Goal: Task Accomplishment & Management: Complete application form

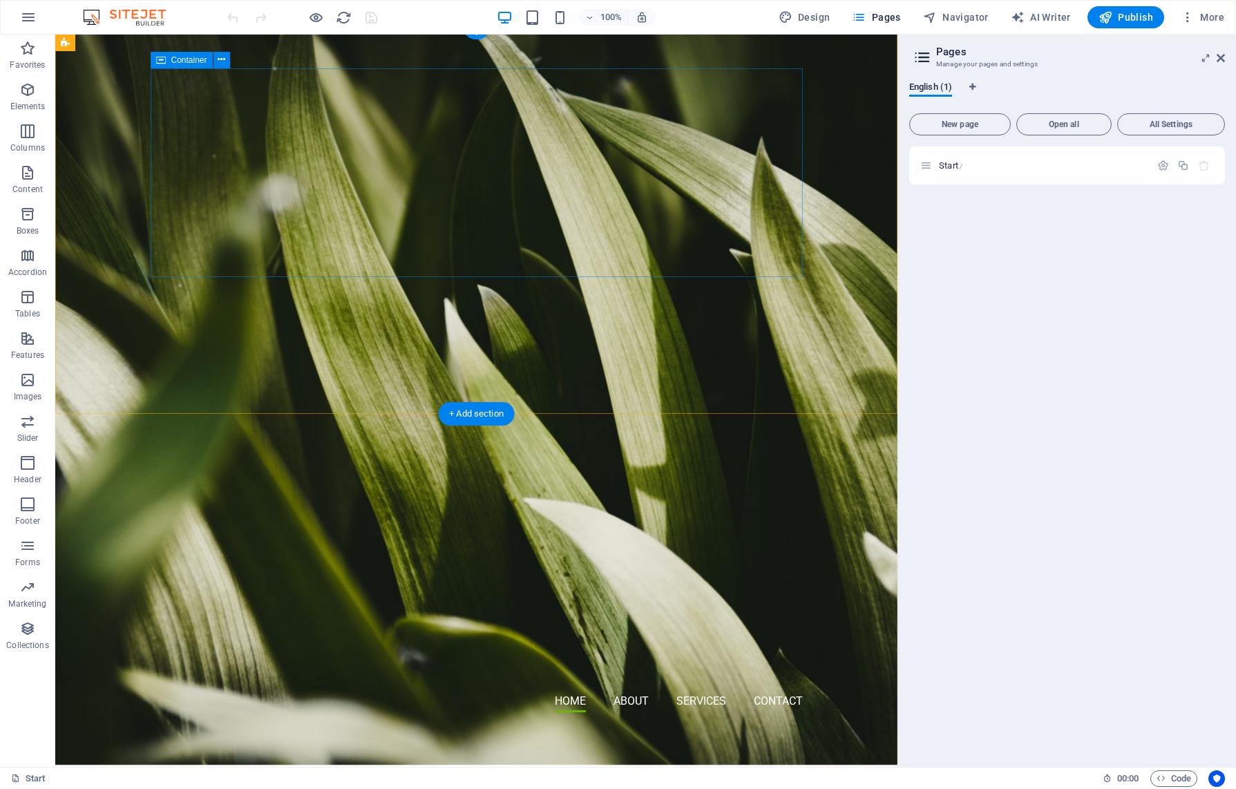
scroll to position [8, 0]
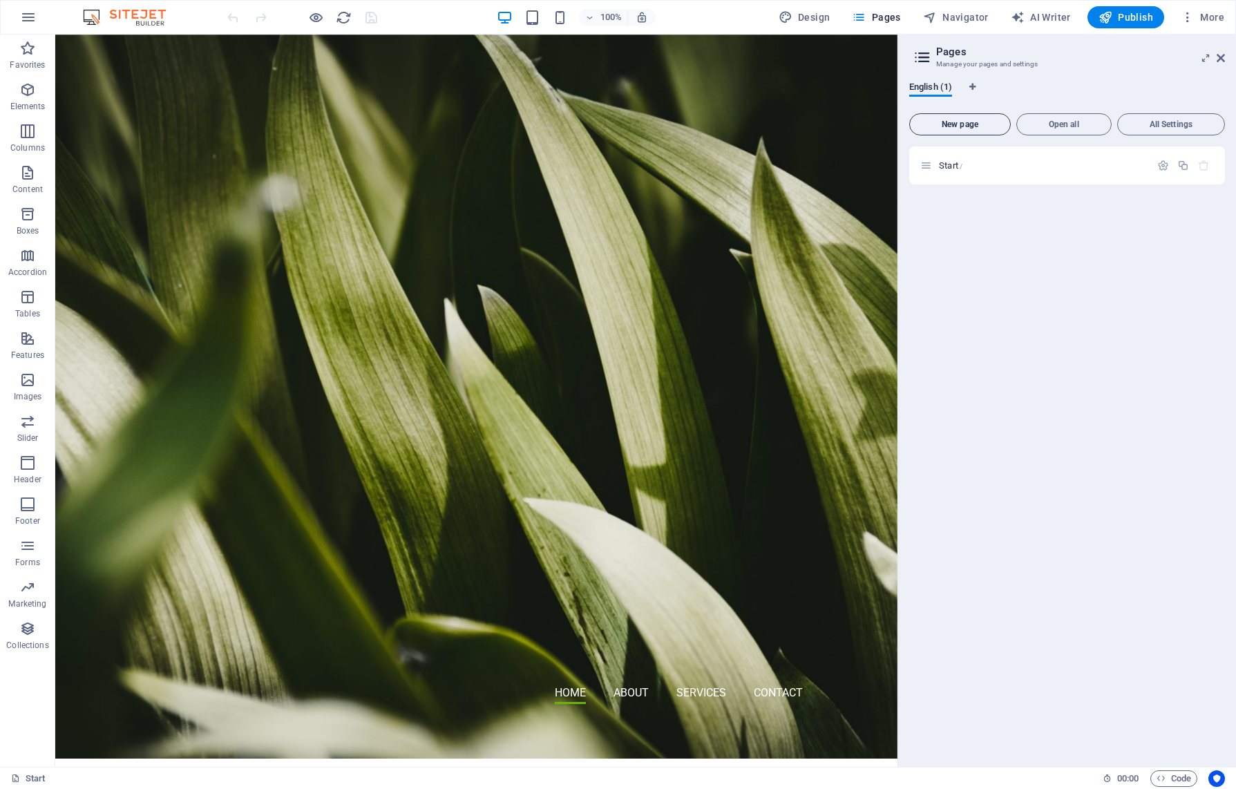
click at [965, 126] on span "New page" at bounding box center [960, 124] width 89 height 8
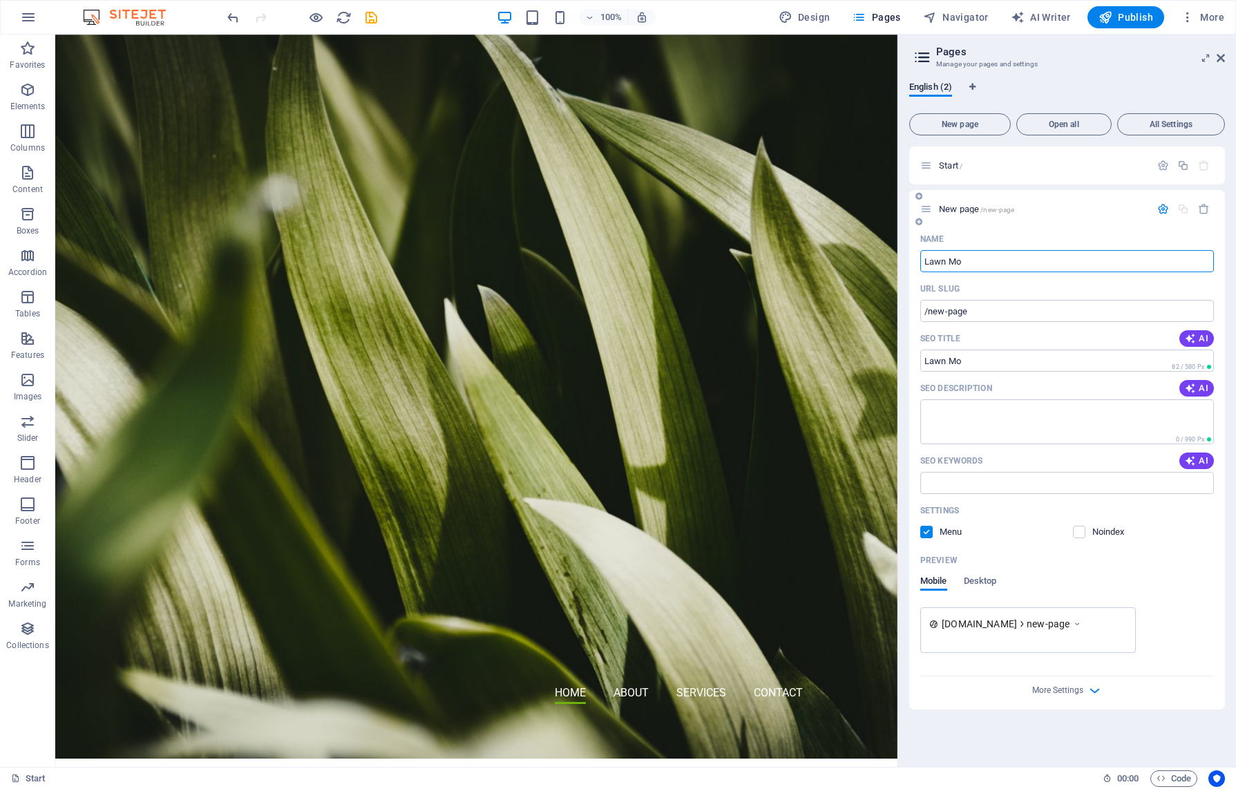
type input "Lawn Mo"
type input "/lawn-mo"
type input "Lawn Mowing"
type input "/lawn-mowing"
type input "Lawn Mowing"
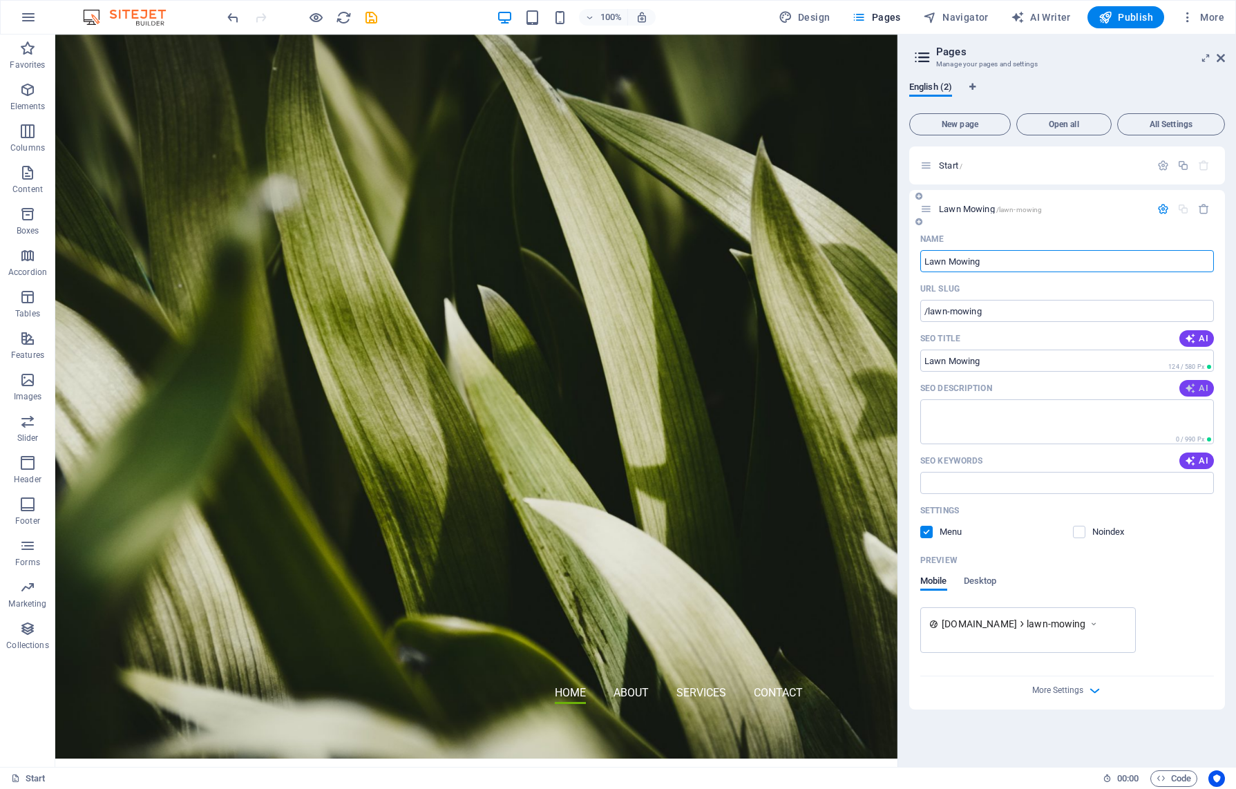
click at [1205, 389] on span "AI" at bounding box center [1196, 388] width 23 height 11
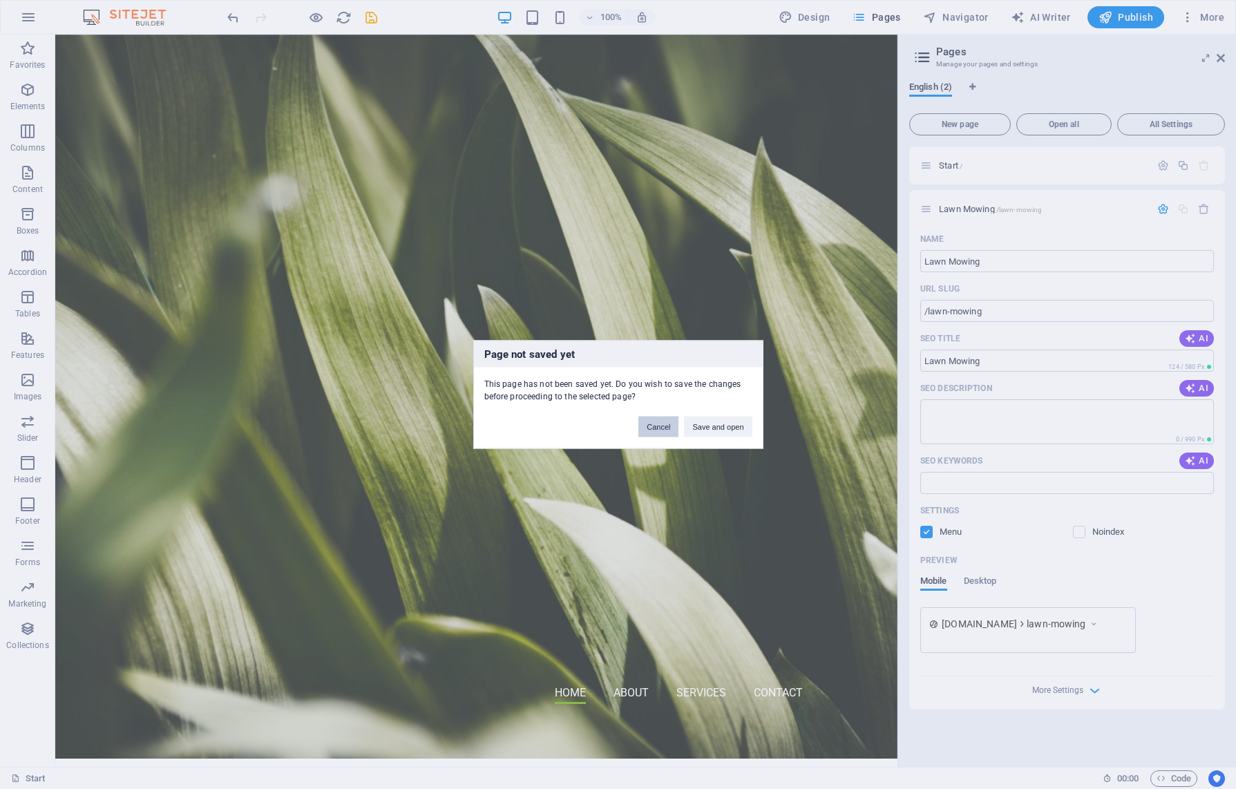
click at [659, 428] on button "Cancel" at bounding box center [659, 427] width 40 height 21
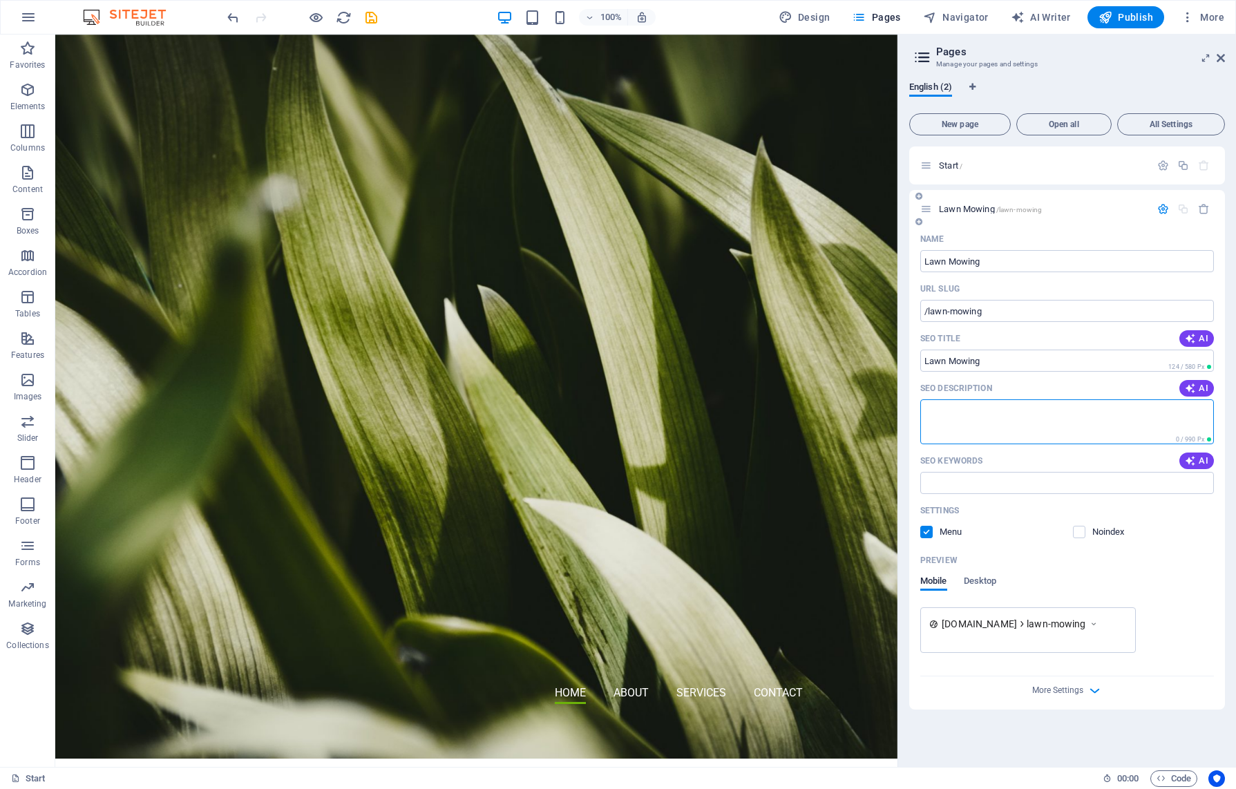
click at [970, 419] on textarea "SEO Description" at bounding box center [1068, 421] width 294 height 45
paste textarea "Professional lawn mowing services to keep your garden neat, healthy, and beauti…"
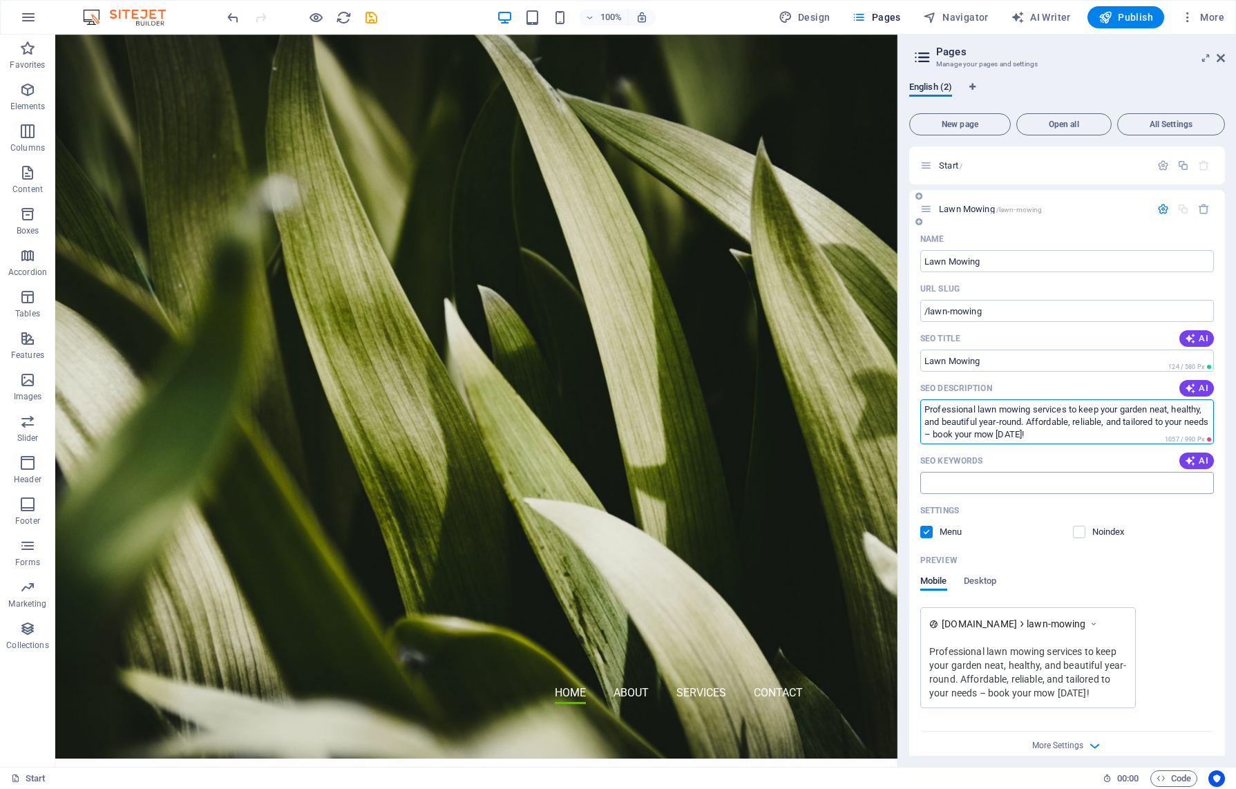
type textarea "Professional lawn mowing services to keep your garden neat, healthy, and beauti…"
click at [972, 483] on input "SEO Keywords" at bounding box center [1068, 483] width 294 height 22
type input "lawn mowing, garden clean up"
click at [976, 585] on span "Desktop" at bounding box center [980, 582] width 33 height 19
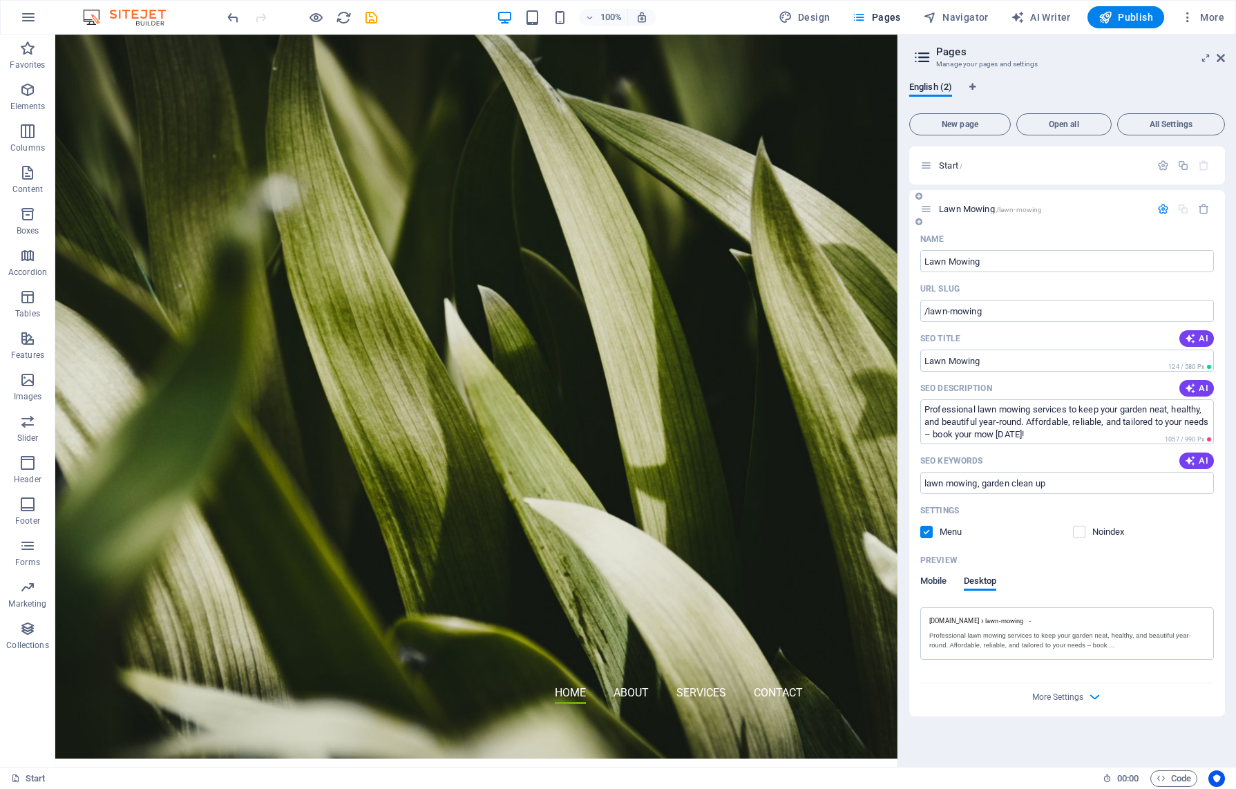
click at [929, 582] on span "Mobile" at bounding box center [934, 582] width 27 height 19
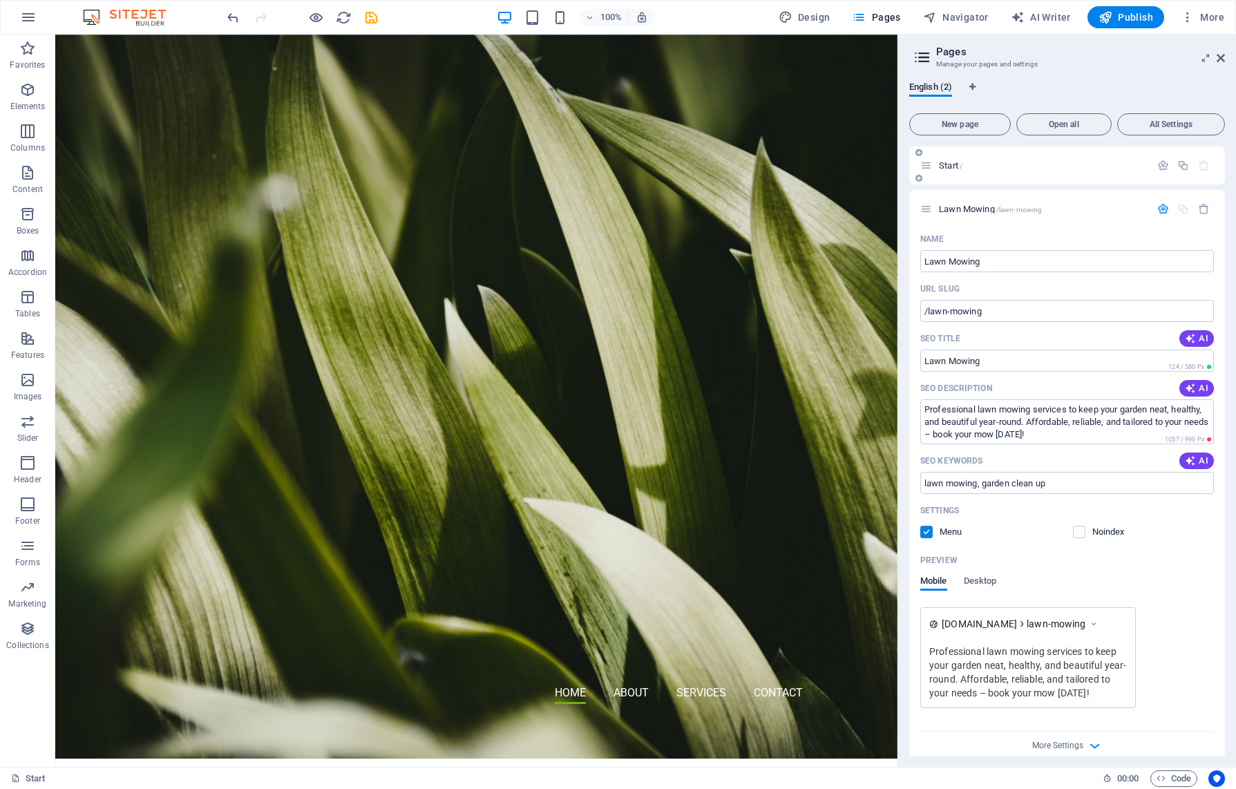
click at [956, 167] on span "Start /" at bounding box center [950, 165] width 23 height 10
click at [954, 167] on span "Start /" at bounding box center [950, 165] width 23 height 10
click at [1028, 234] on div "Name" at bounding box center [1068, 239] width 294 height 22
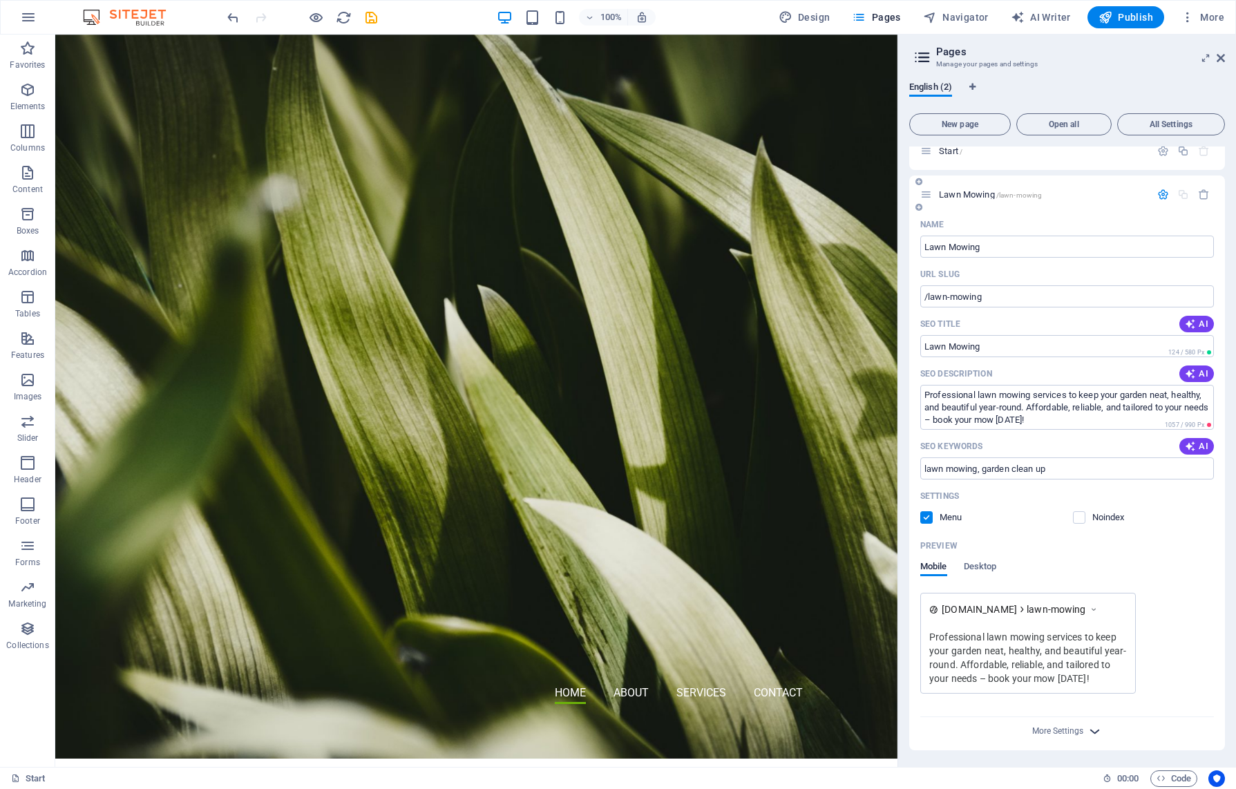
click at [1095, 733] on icon "button" at bounding box center [1095, 732] width 16 height 16
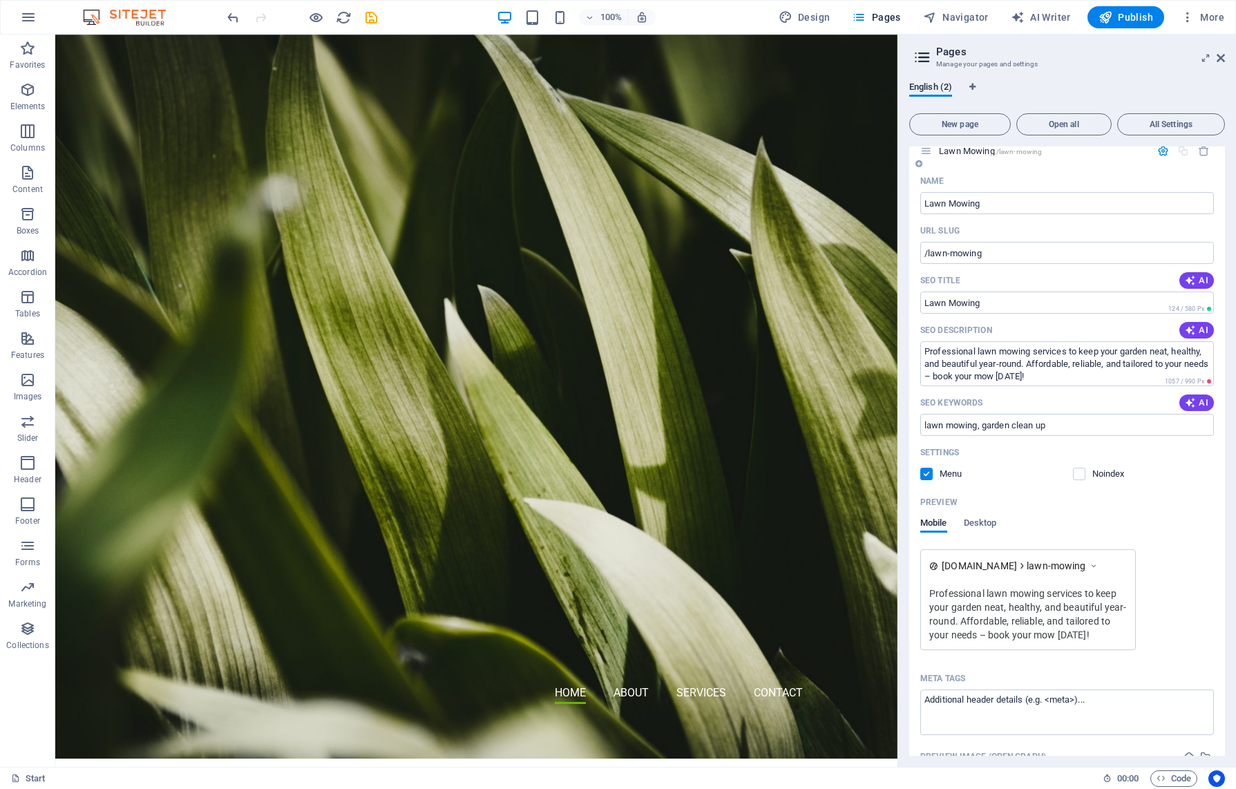
scroll to position [0, 0]
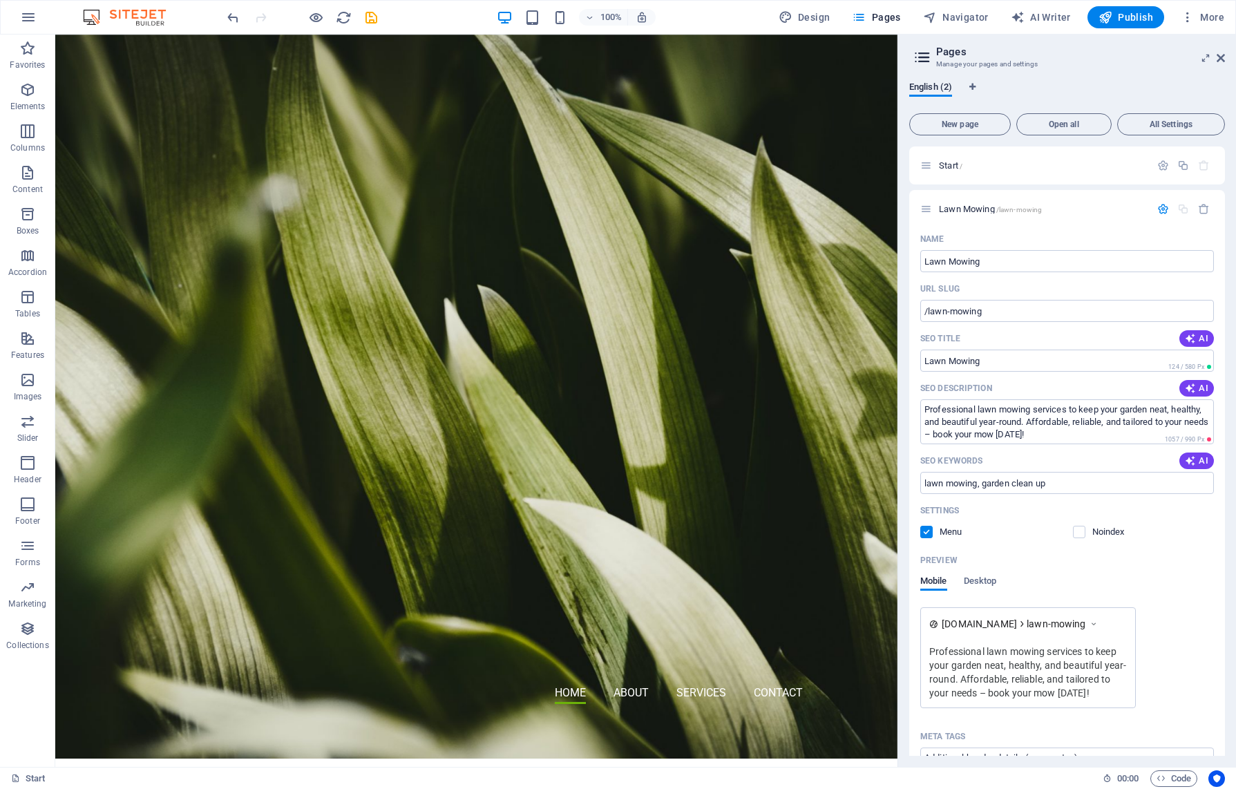
click at [927, 58] on icon at bounding box center [922, 57] width 21 height 19
click at [975, 86] on icon "Language Tabs" at bounding box center [973, 87] width 6 height 8
select select "41"
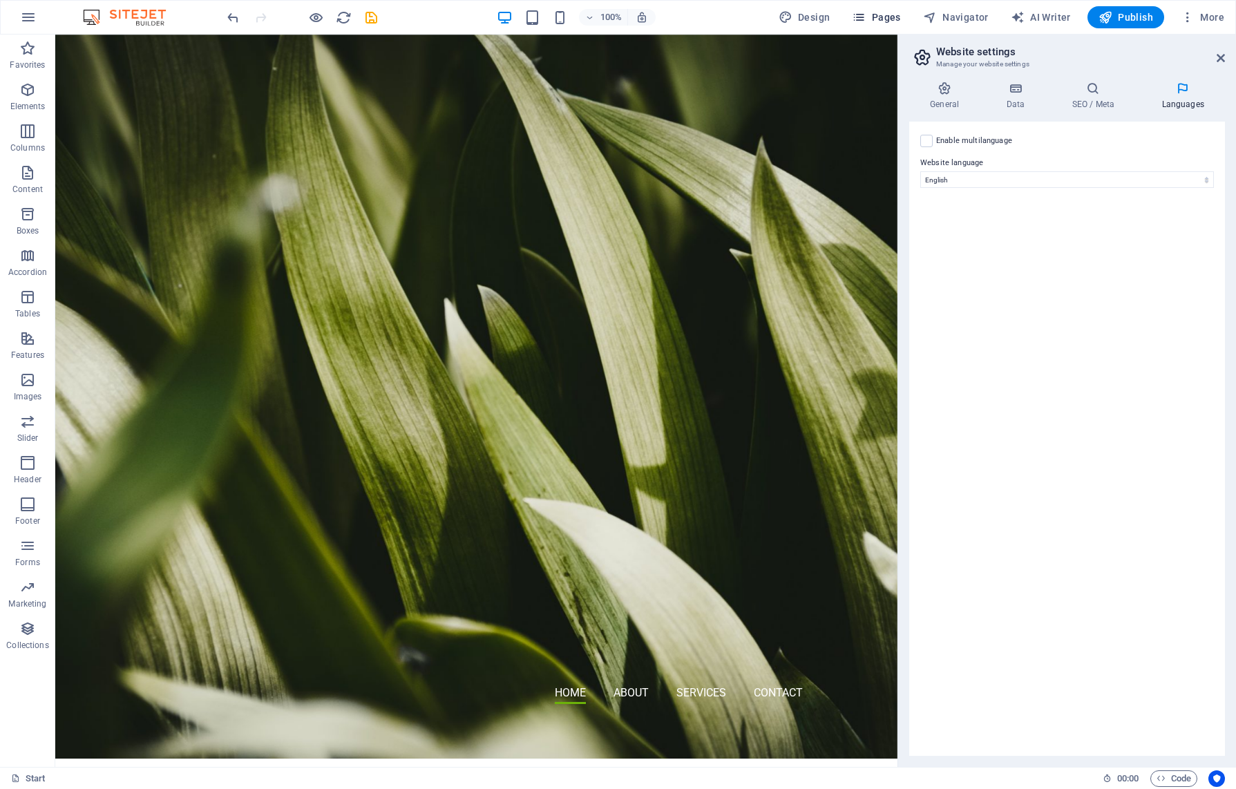
click at [890, 17] on span "Pages" at bounding box center [876, 17] width 48 height 14
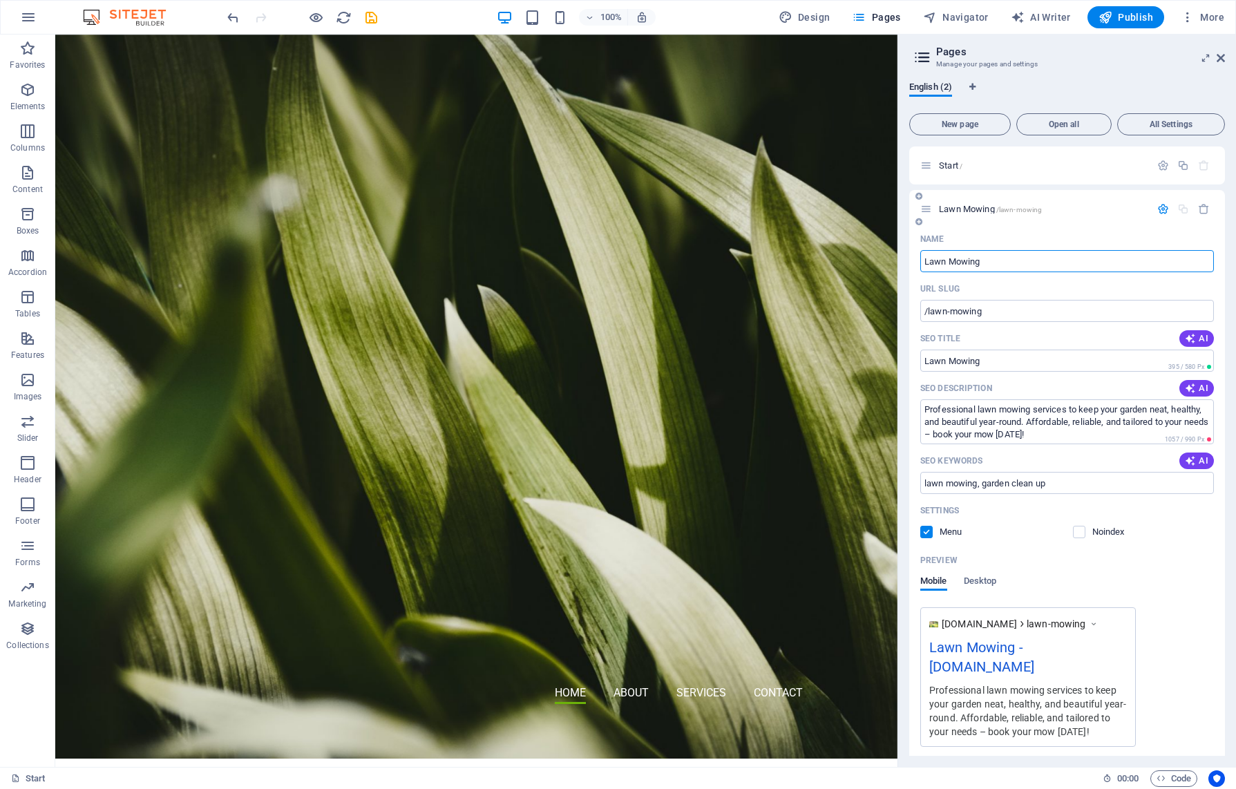
click at [1053, 231] on div "Name" at bounding box center [1068, 239] width 294 height 22
click at [1160, 207] on icon "button" at bounding box center [1164, 209] width 12 height 12
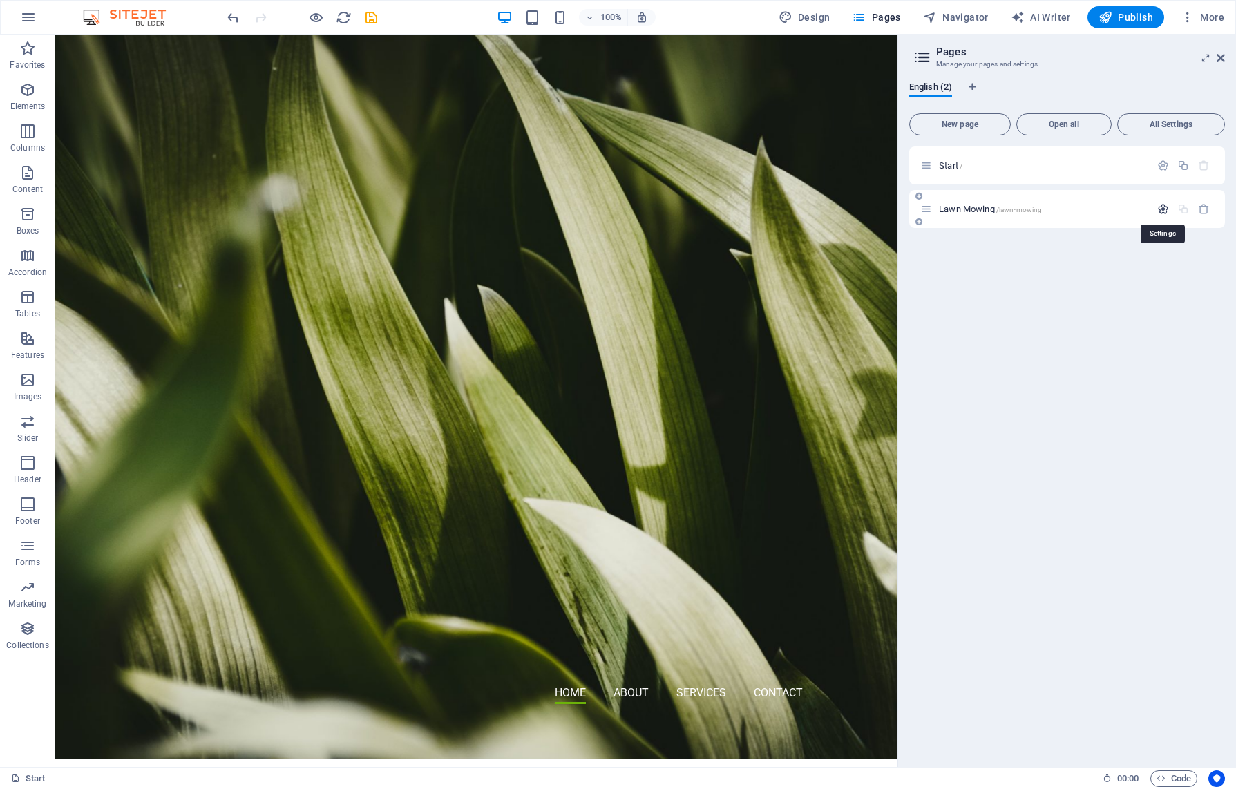
click at [1166, 210] on icon "button" at bounding box center [1164, 209] width 12 height 12
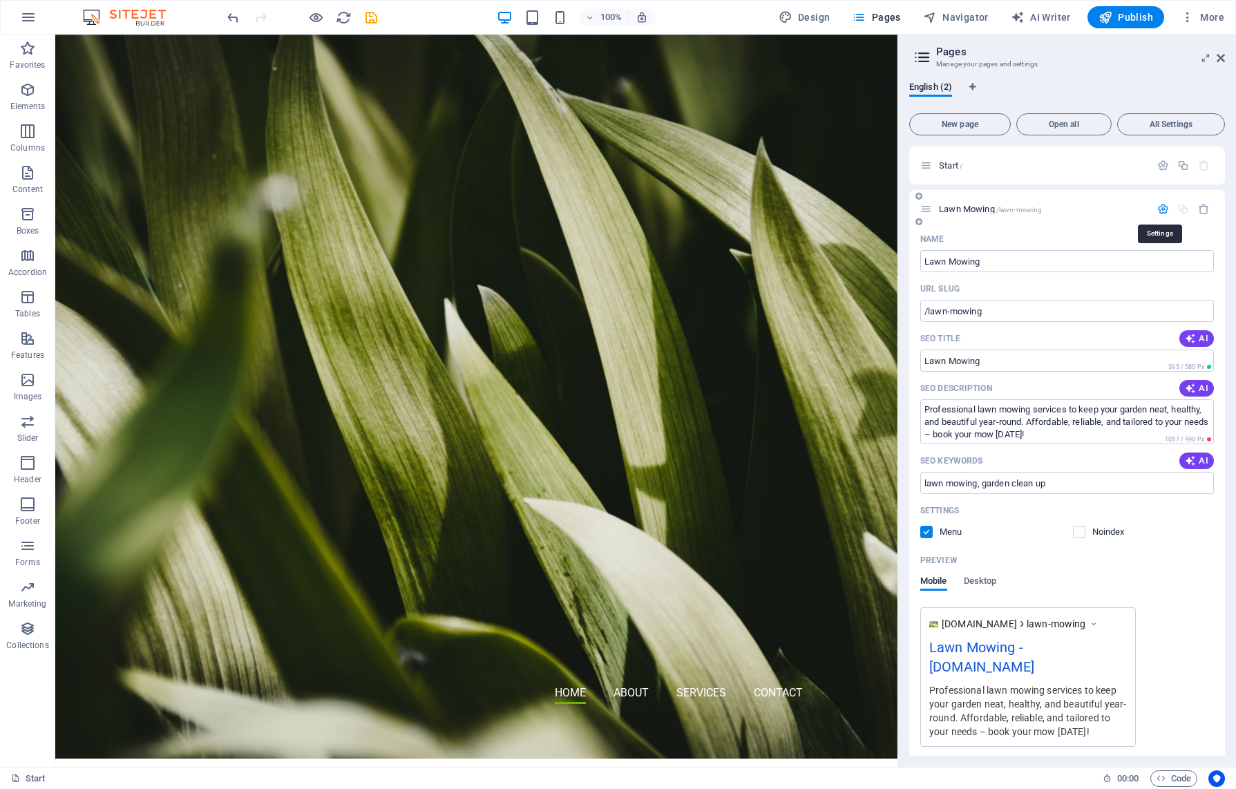
click at [1166, 210] on icon "button" at bounding box center [1164, 209] width 12 height 12
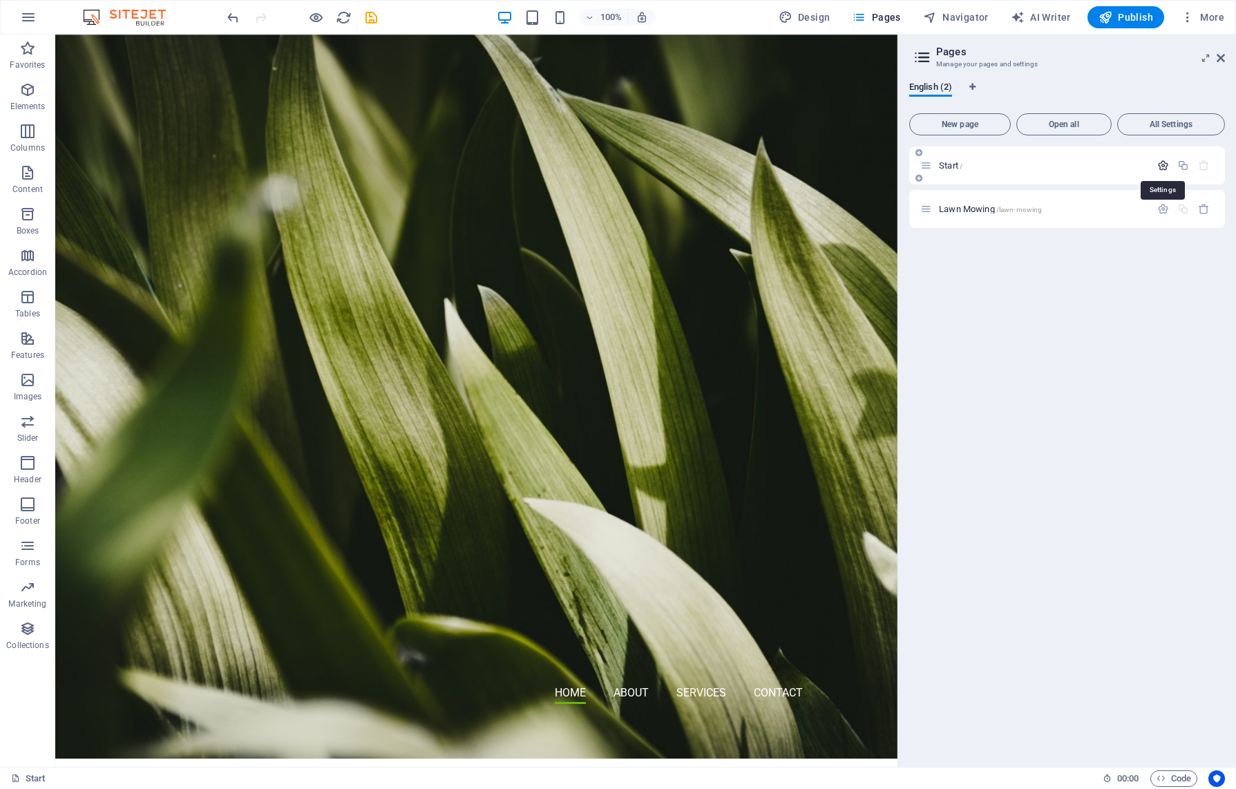
click at [1161, 167] on icon "button" at bounding box center [1164, 166] width 12 height 12
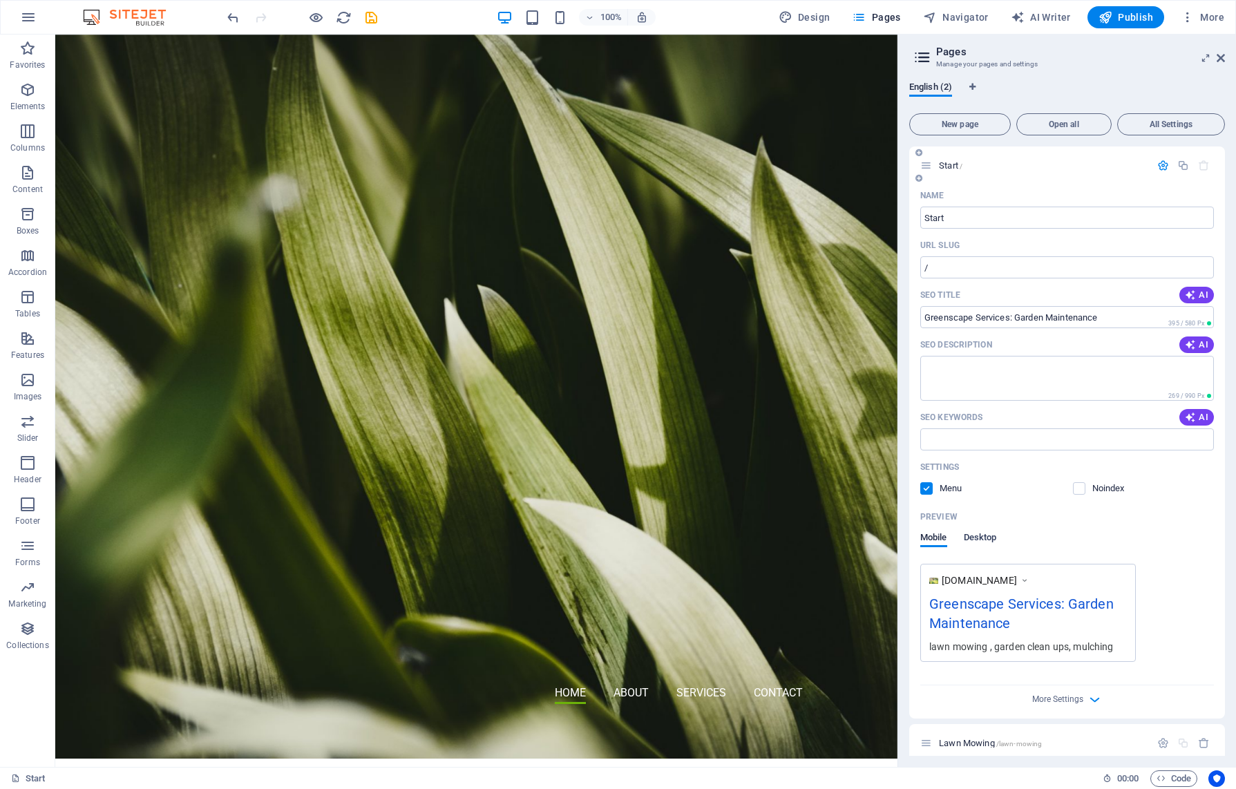
click at [990, 536] on span "Desktop" at bounding box center [980, 538] width 33 height 19
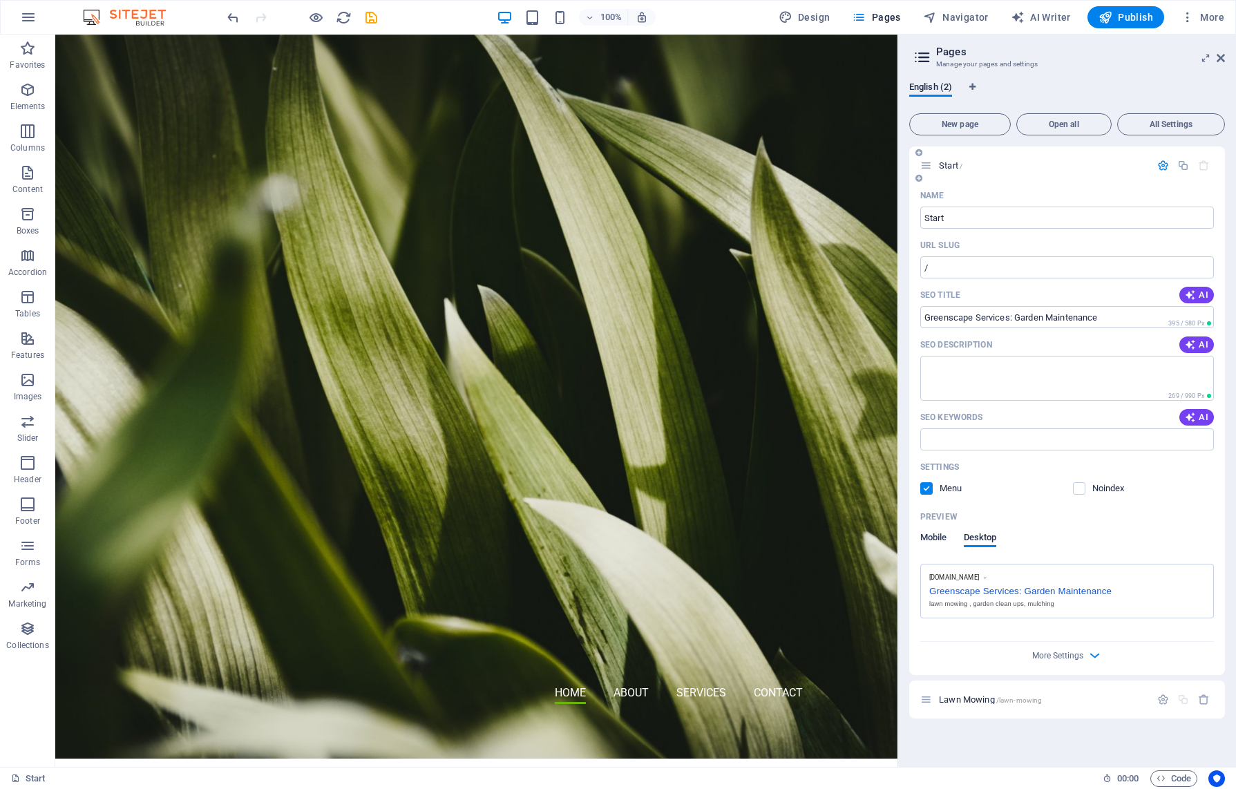
click at [929, 538] on span "Mobile" at bounding box center [934, 538] width 27 height 19
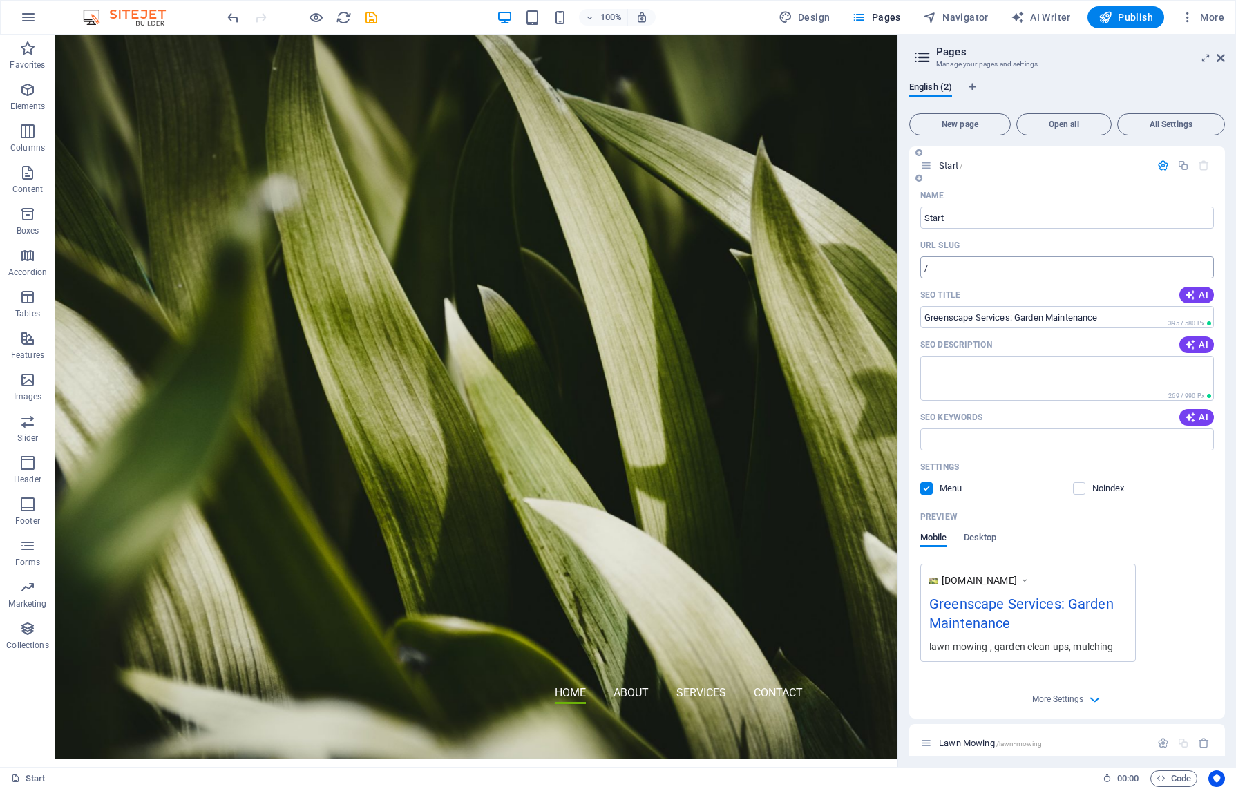
scroll to position [12, 0]
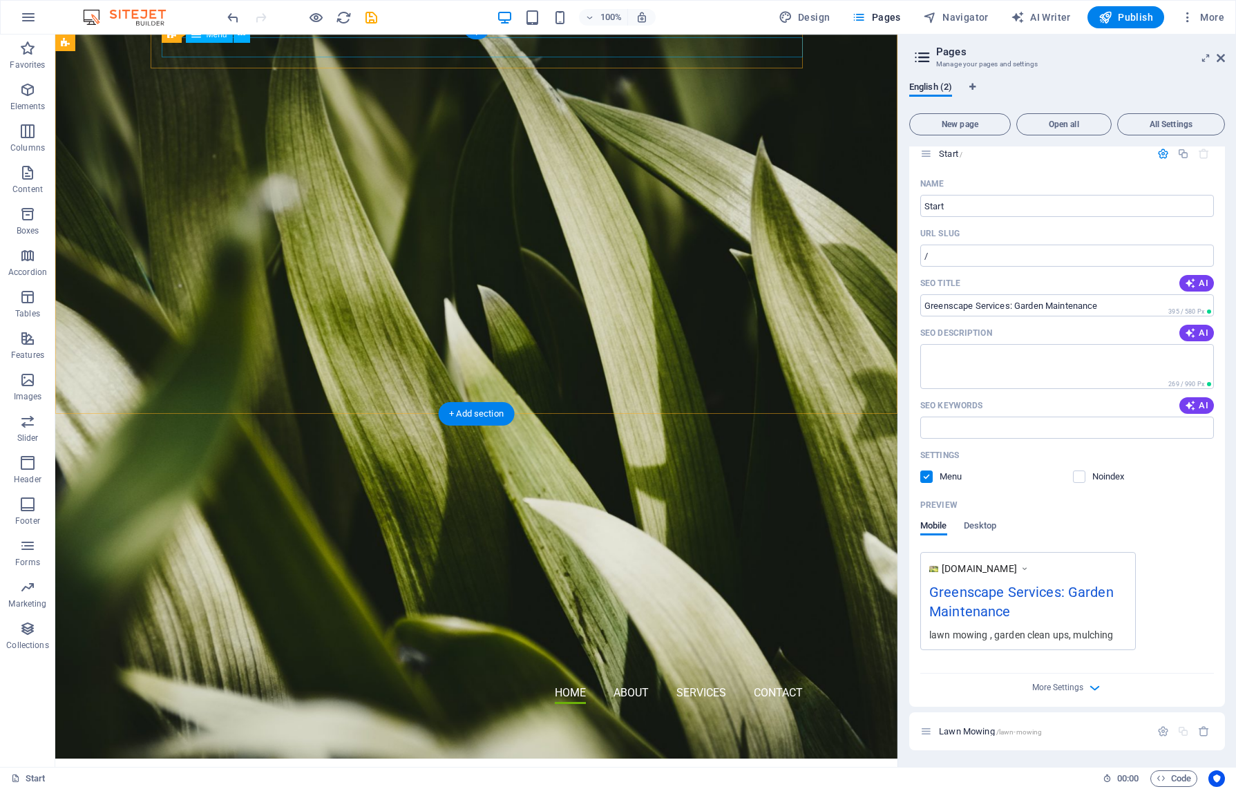
click at [693, 684] on nav "Home About Services Contact" at bounding box center [482, 694] width 641 height 20
click at [1161, 153] on icon "button" at bounding box center [1164, 154] width 12 height 12
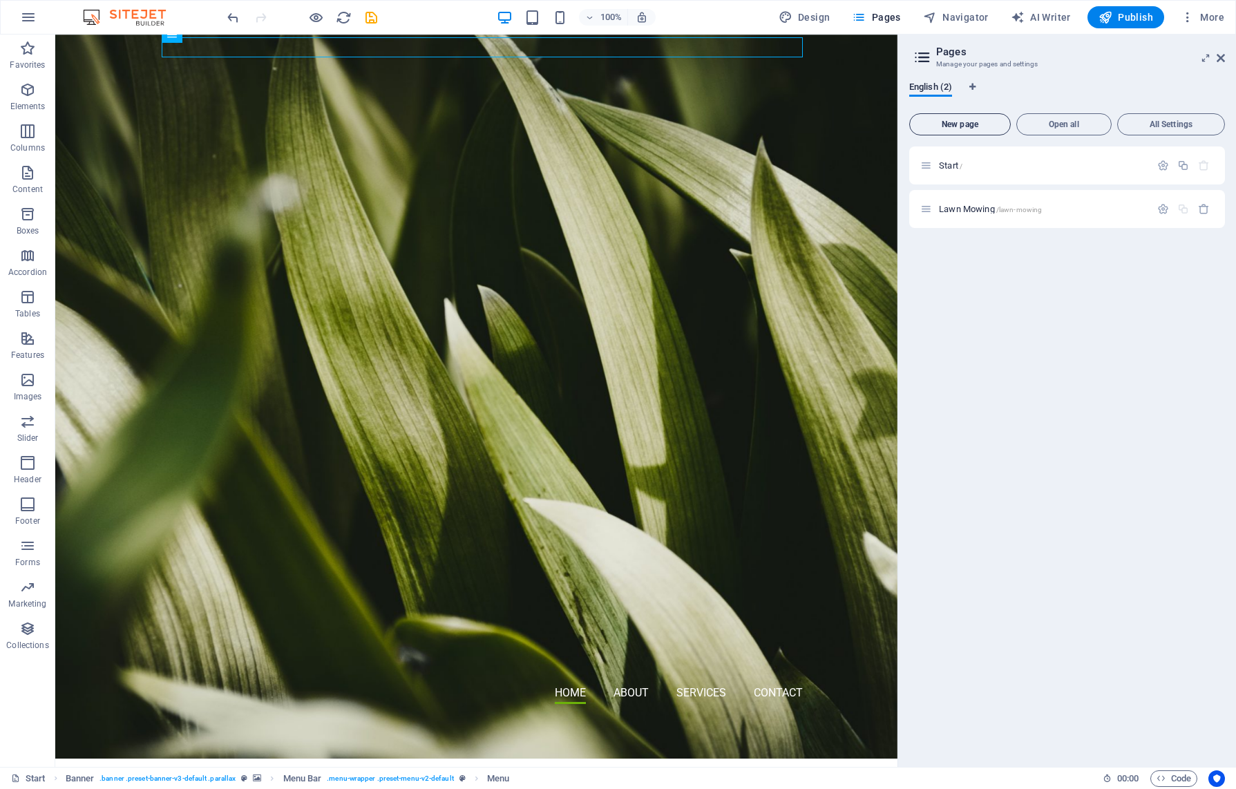
click at [965, 124] on span "New page" at bounding box center [960, 124] width 89 height 8
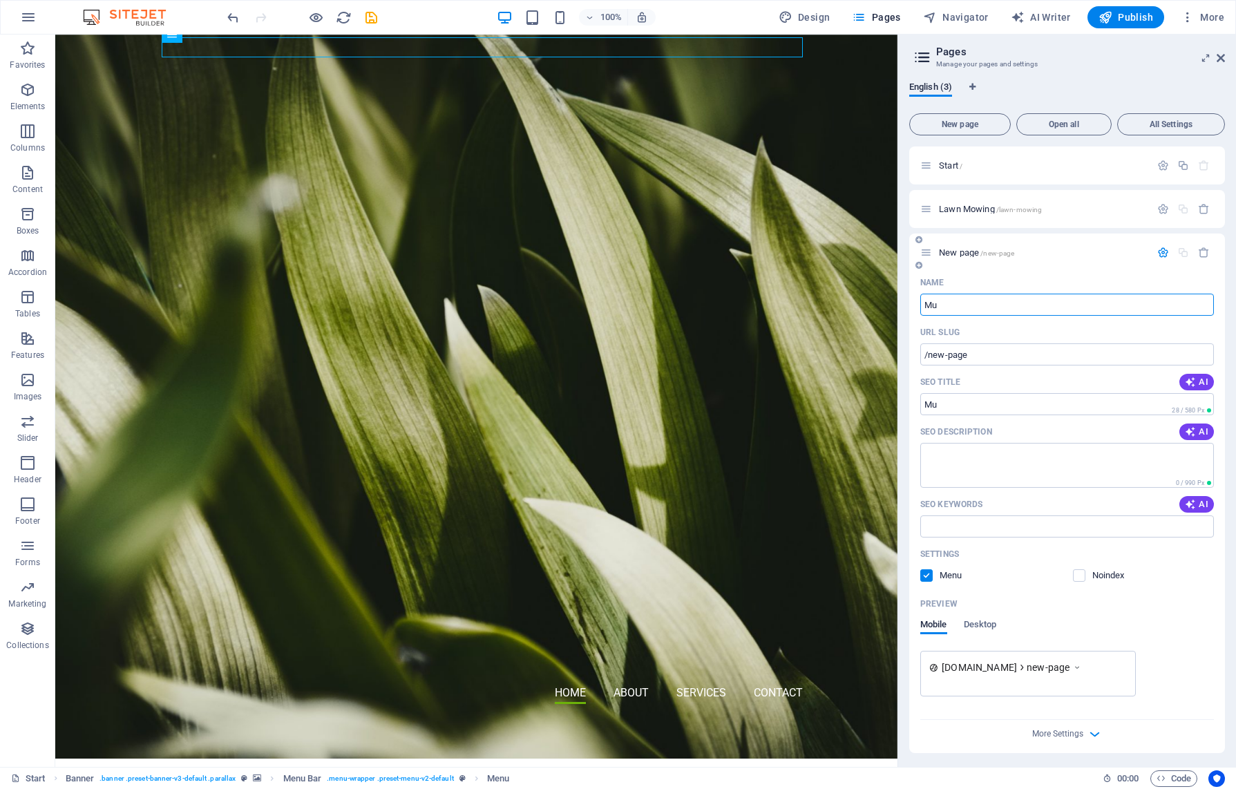
type input "Mul"
type input "/mu"
type input "Mulching"
type input "/mulching"
type input "Mulching"
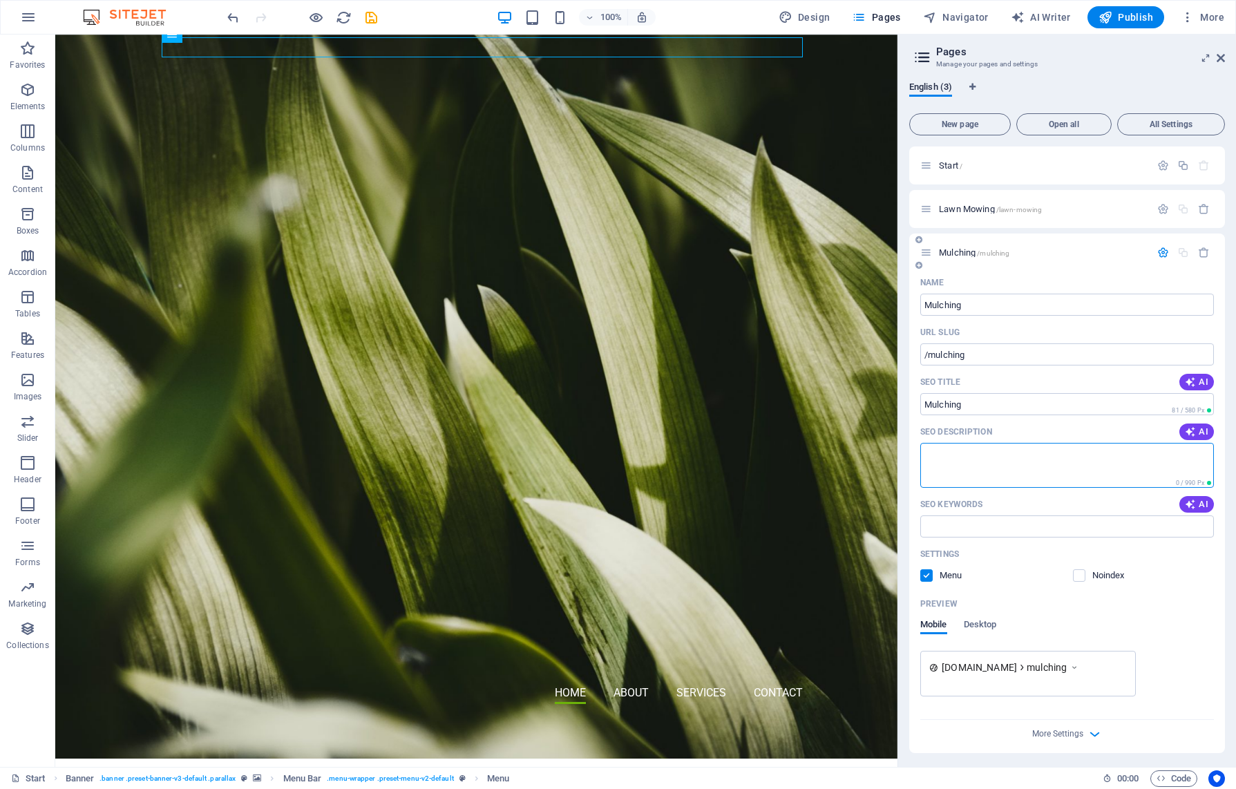
click at [969, 460] on textarea "SEO Description" at bounding box center [1068, 465] width 294 height 45
paste textarea "Enhance your garden with professional mulching services. Improve soil health, r…"
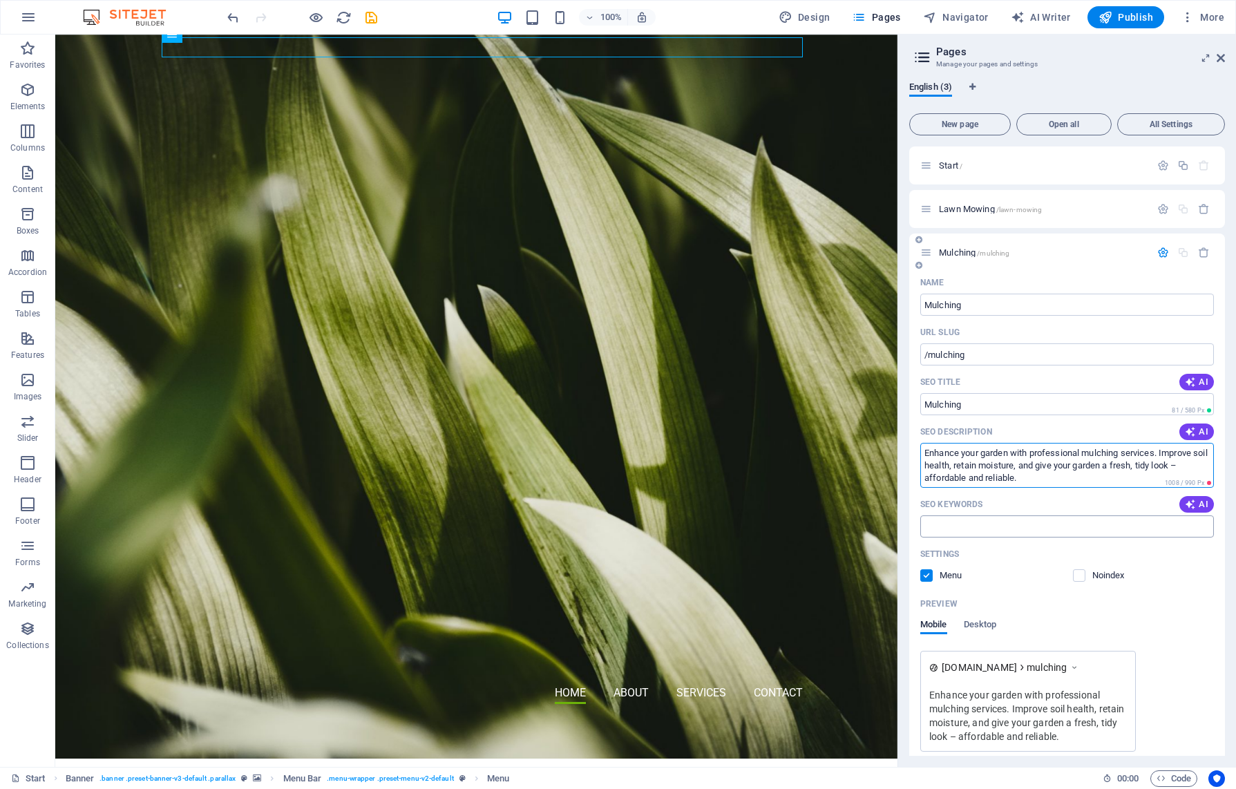
type textarea "Enhance your garden with professional mulching services. Improve soil health, r…"
click at [961, 528] on input "SEO Keywords" at bounding box center [1068, 527] width 294 height 22
type input "garden mulching services near me, garden bed mulching"
click at [1078, 607] on div "Preview" at bounding box center [1068, 604] width 294 height 22
click at [1159, 252] on icon "button" at bounding box center [1164, 252] width 12 height 12
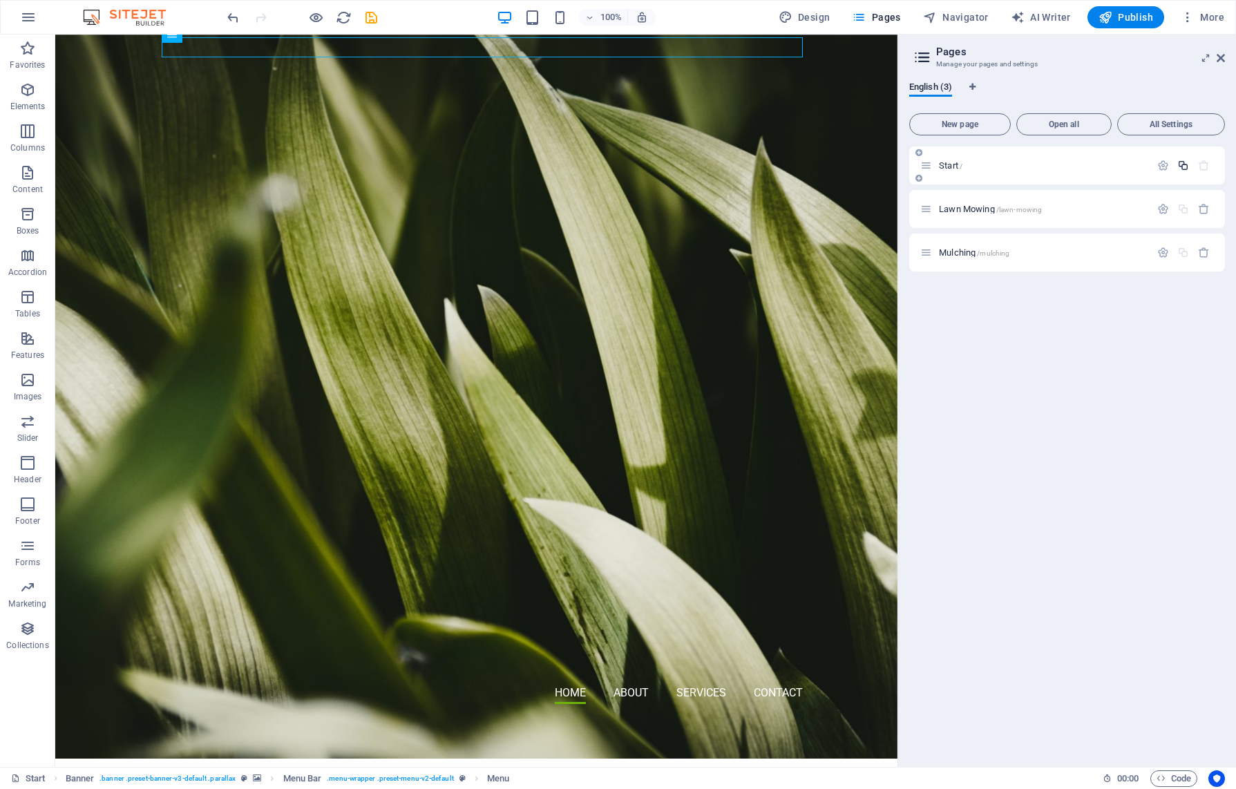
click at [1185, 166] on icon "button" at bounding box center [1184, 166] width 12 height 12
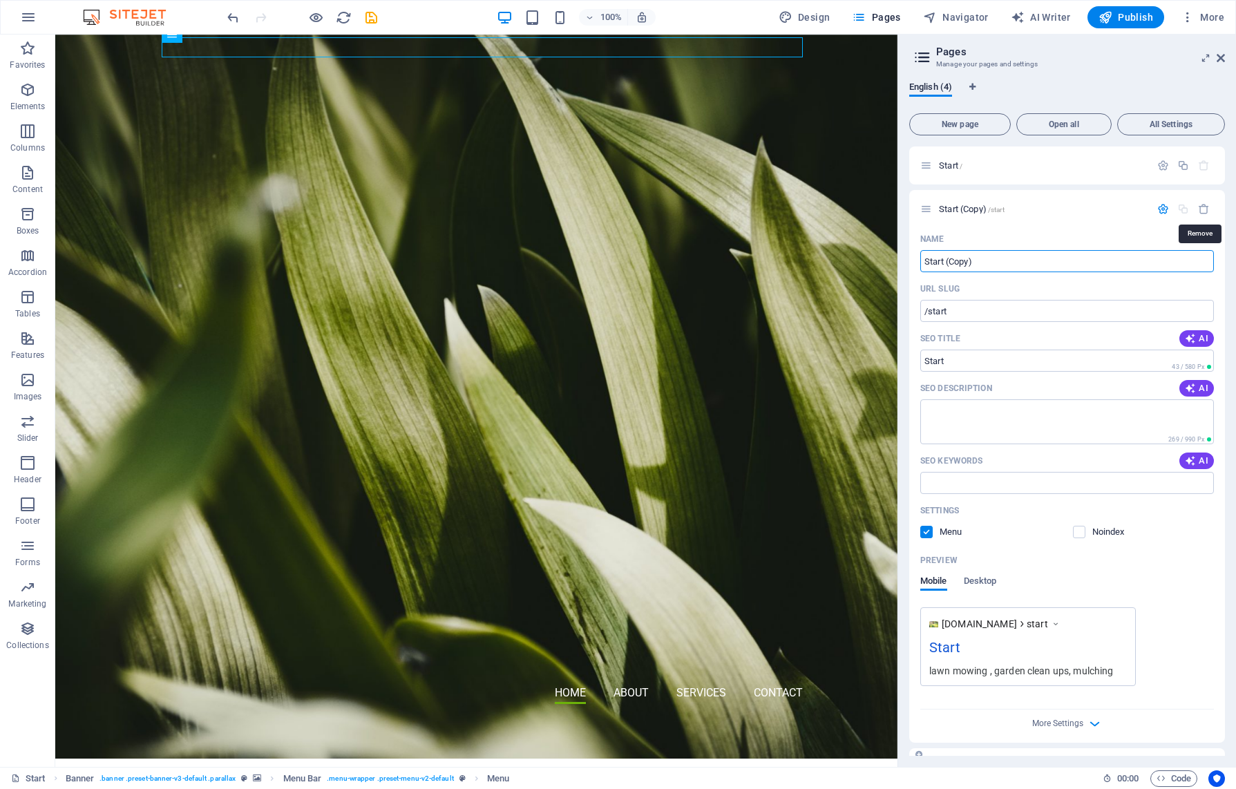
click at [1201, 211] on icon "button" at bounding box center [1204, 209] width 12 height 12
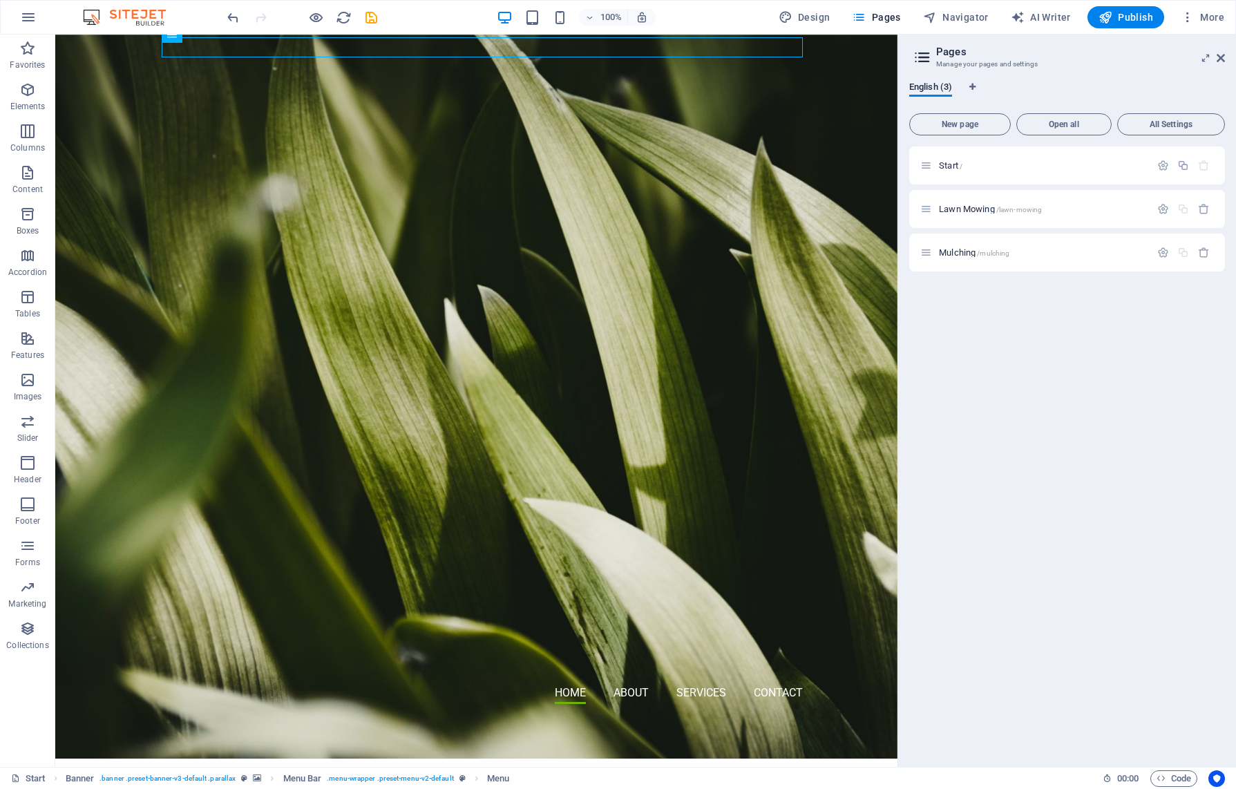
click at [1021, 339] on div "Start / Lawn Mowing /lawn-mowing Mulching /mulching" at bounding box center [1067, 452] width 316 height 610
click at [965, 124] on span "New page" at bounding box center [960, 124] width 89 height 8
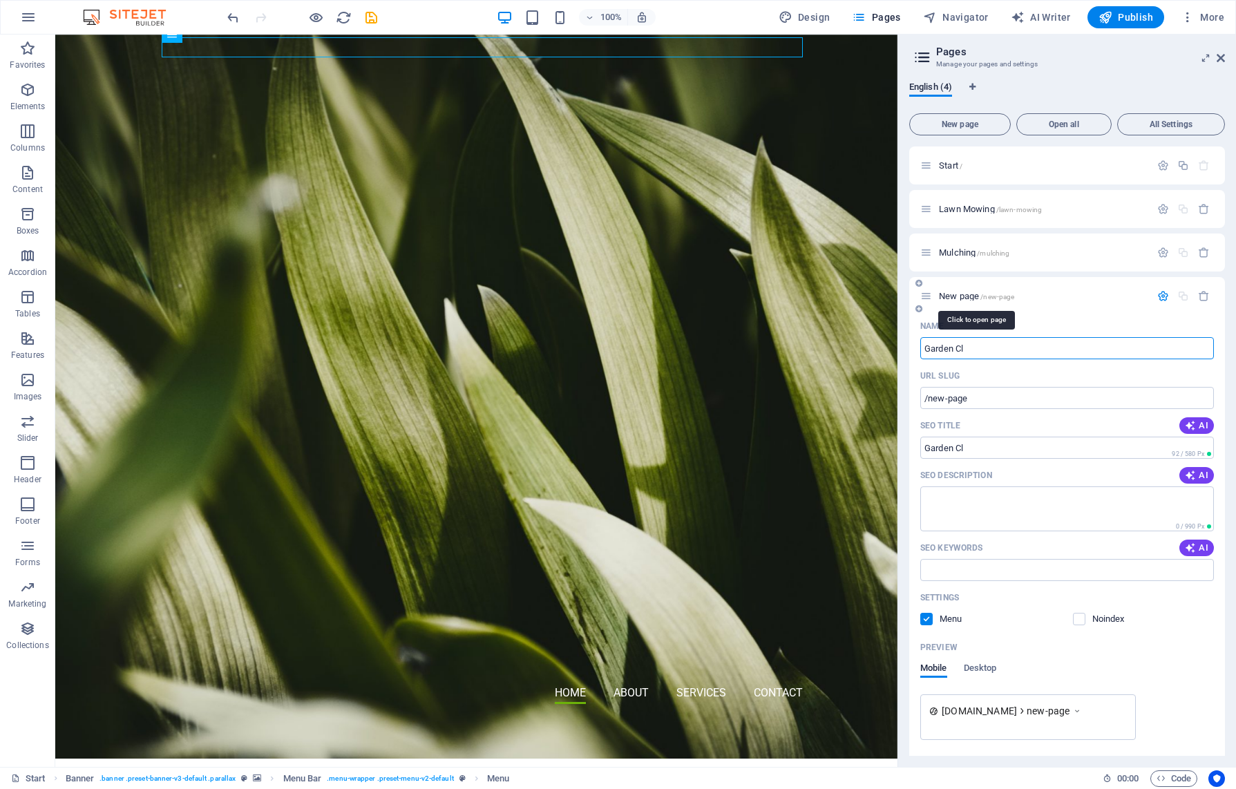
type input "Garden Cle"
type input "/garden-cl"
type input "Garden Clean"
type input "/garden-clean"
type input "Garden Clean Upo"
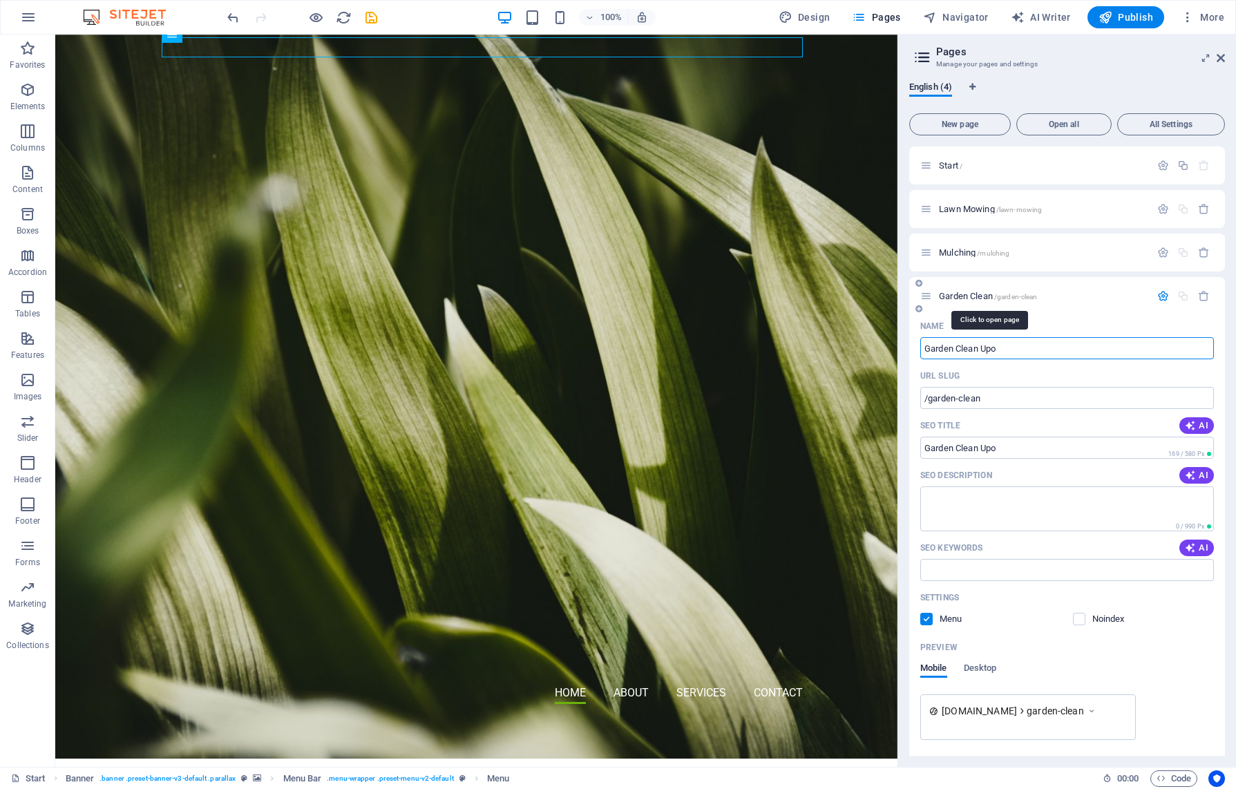
type input "/garden-clean-upo"
type input "Garden Clean Up"
type input "/garden-clean-up"
type input "Garden Clean Up"
click at [961, 502] on textarea "SEO Description" at bounding box center [1068, 509] width 294 height 45
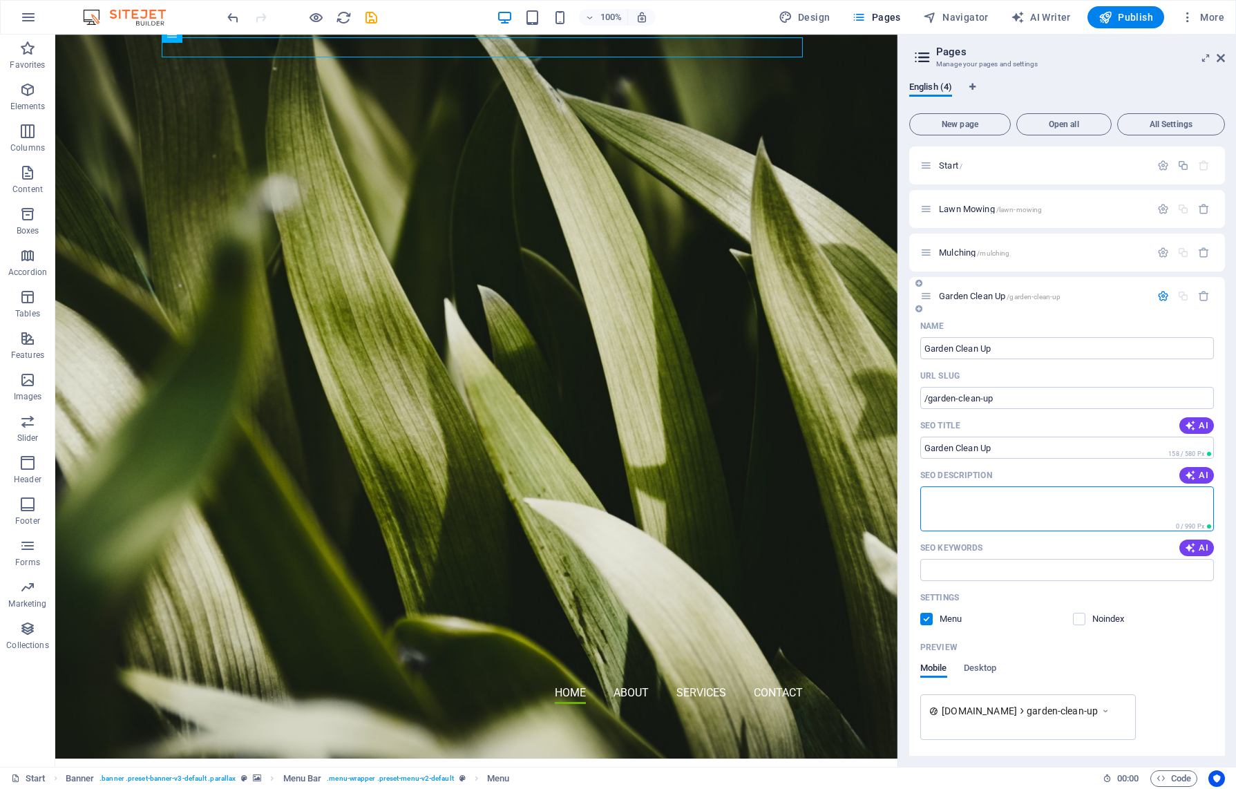
paste textarea "Professional garden clean-up services to restore your outdoor space. We handle …"
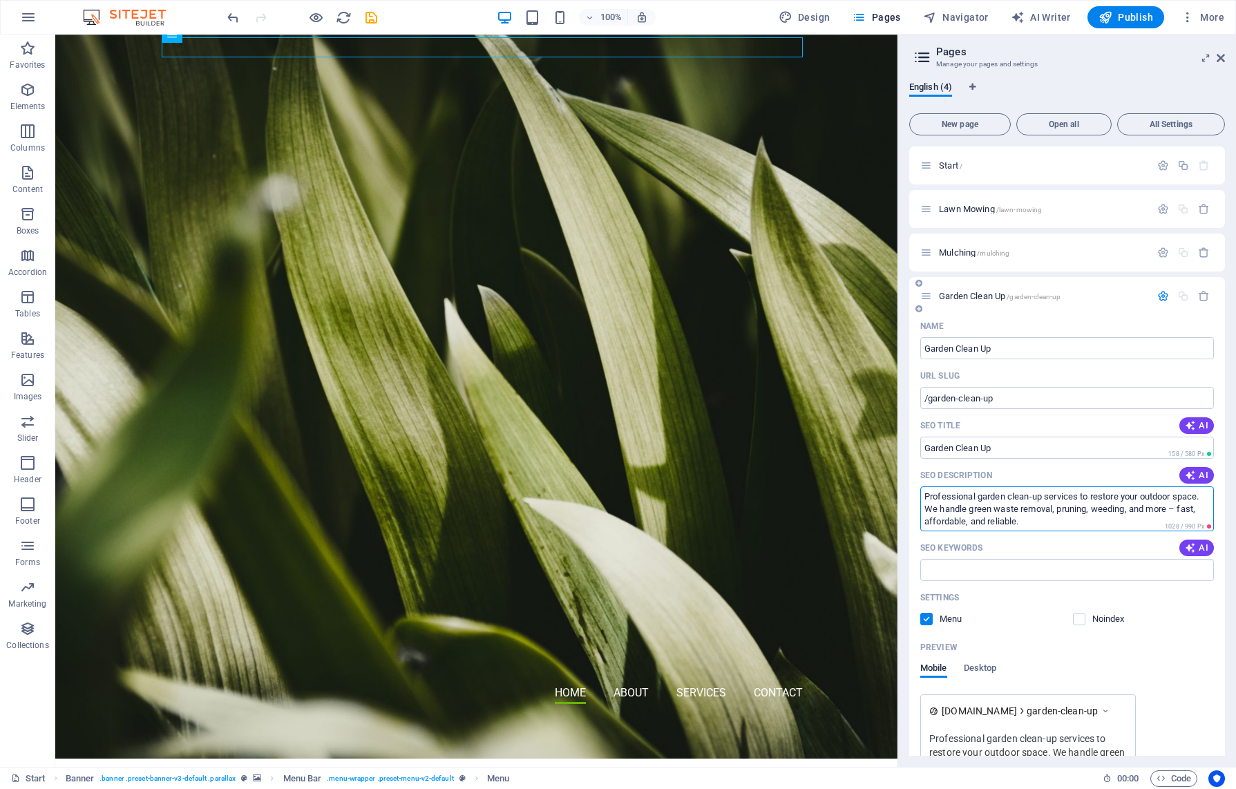
drag, startPoint x: 1093, startPoint y: 510, endPoint x: 1059, endPoint y: 512, distance: 34.6
click at [1059, 512] on textarea "Professional garden clean-up services to restore your outdoor space. We handle …" at bounding box center [1068, 509] width 294 height 45
type textarea "Professional garden clean-up services to restore your outdoor space. We handle …"
click at [947, 573] on input "SEO Keywords" at bounding box center [1068, 570] width 294 height 22
click at [961, 349] on div "Name Garden Clean Up ​ URL SLUG /garden-clean-up ​ SEO Title AI ​ 158 / 580 Px …" at bounding box center [1067, 583] width 316 height 537
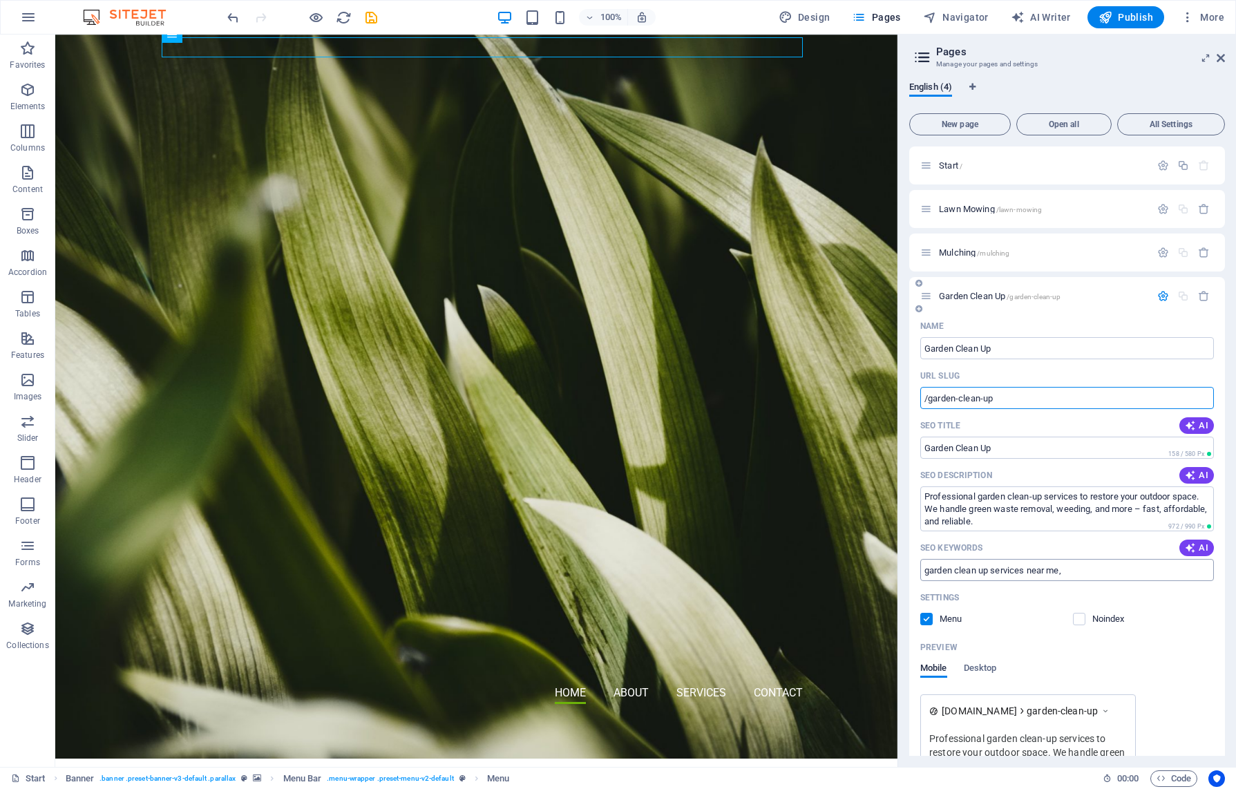
click at [1075, 574] on input "garden clean up services near me," at bounding box center [1068, 570] width 294 height 22
type input "garden clean up services near me, garden clean up services"
click at [1160, 298] on icon "button" at bounding box center [1164, 296] width 12 height 12
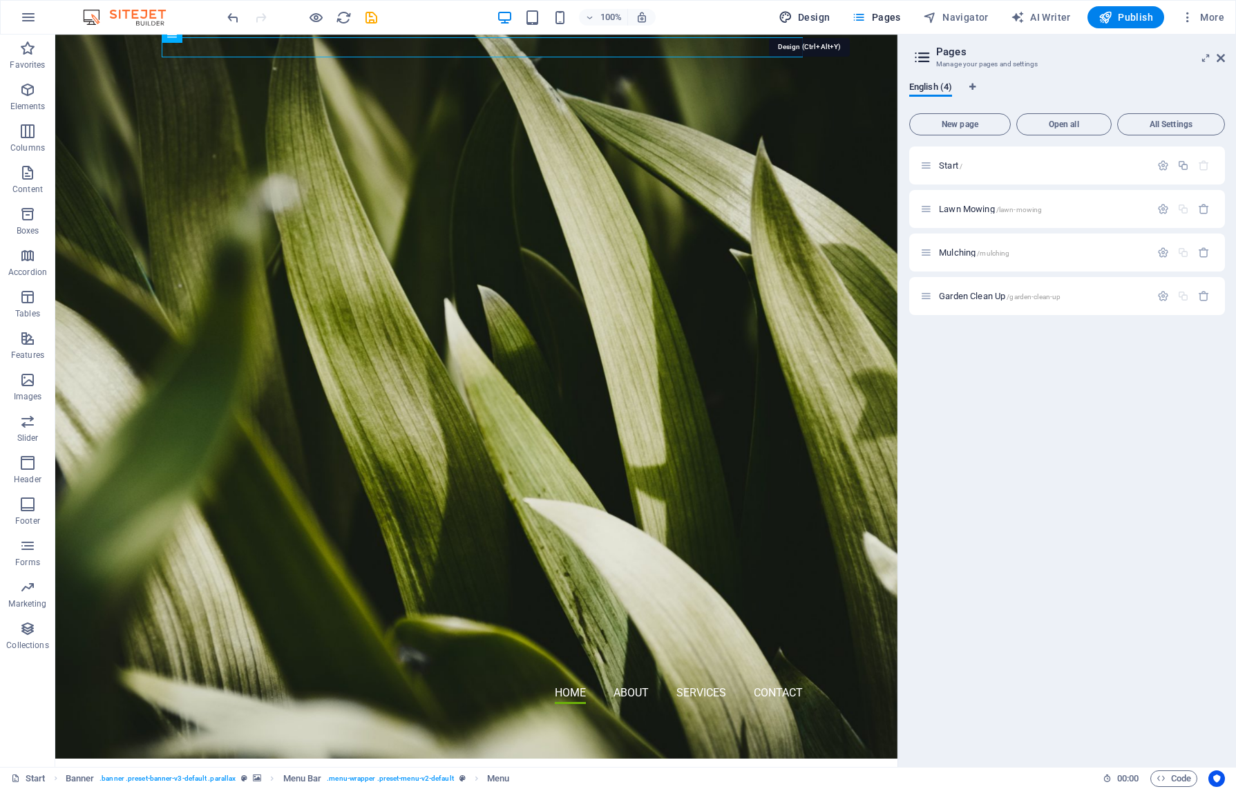
click at [818, 16] on span "Design" at bounding box center [805, 17] width 52 height 14
select select "px"
select select "300"
select select "px"
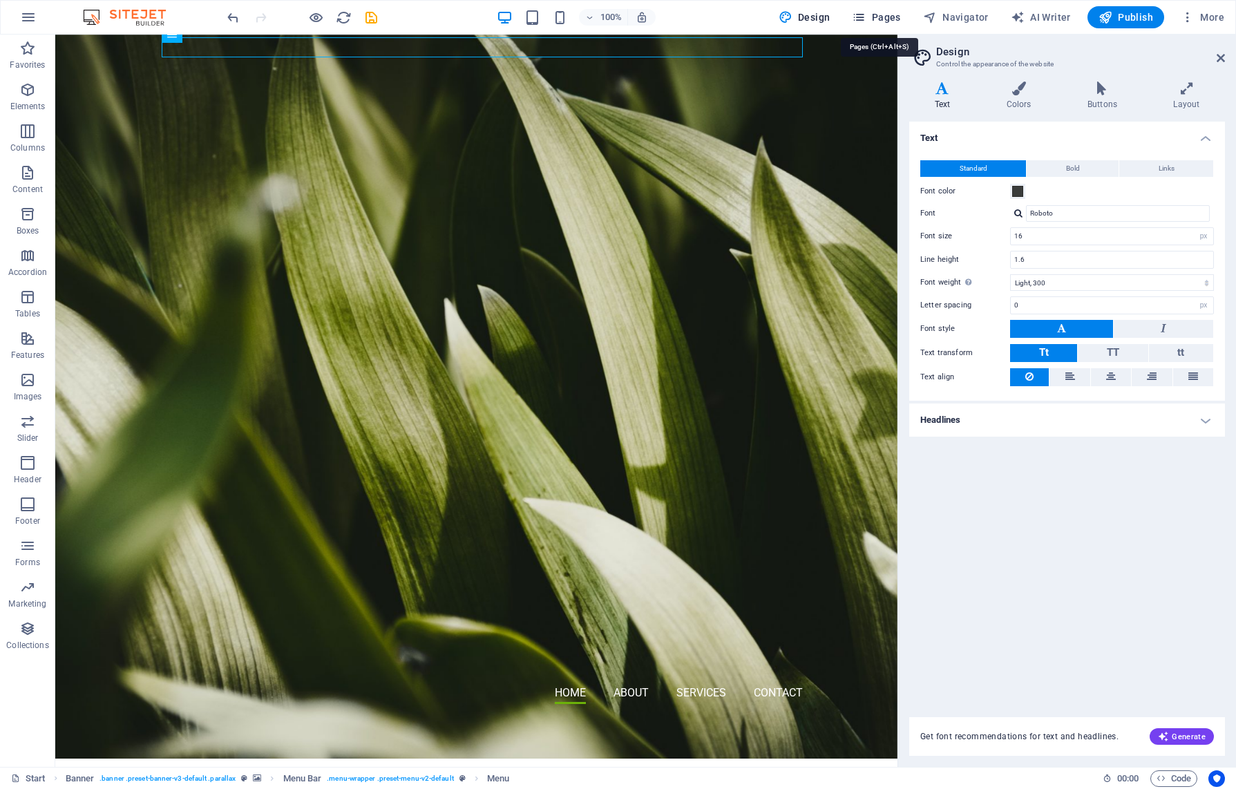
click at [895, 17] on span "Pages" at bounding box center [876, 17] width 48 height 14
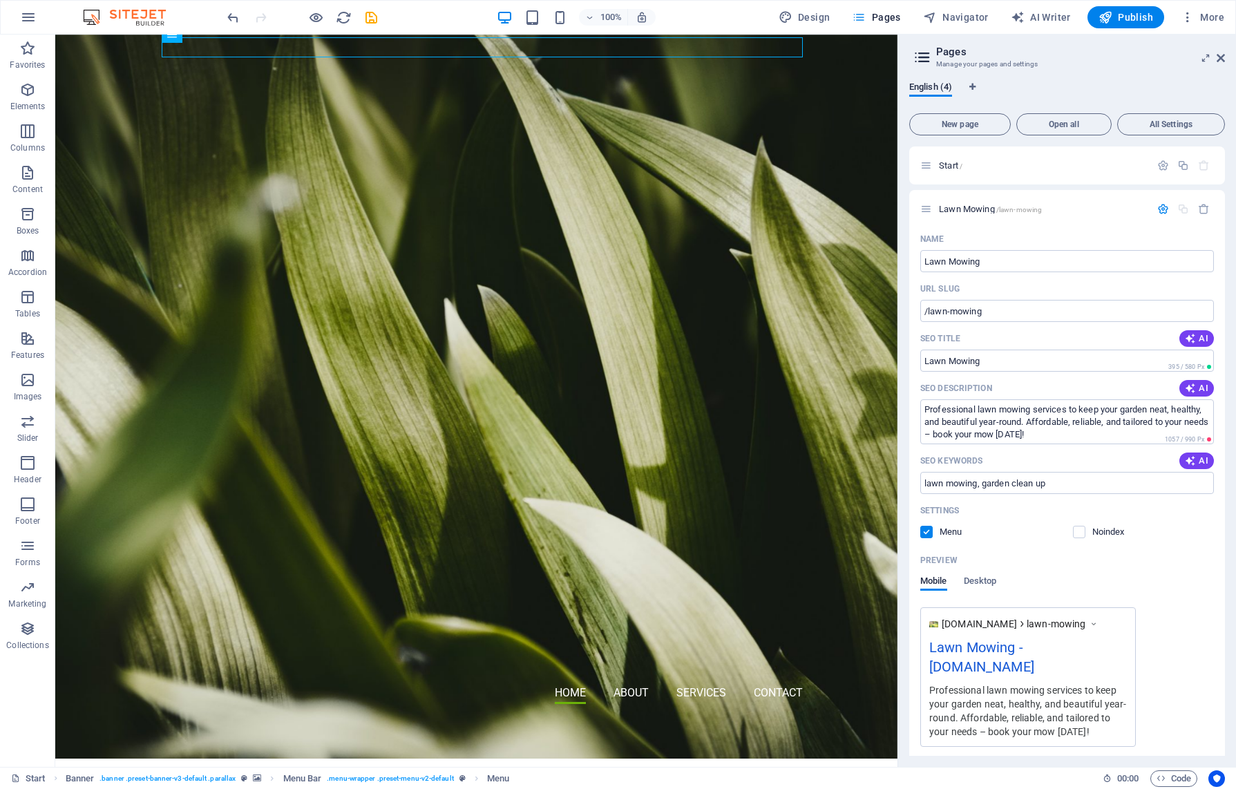
scroll to position [1049, 0]
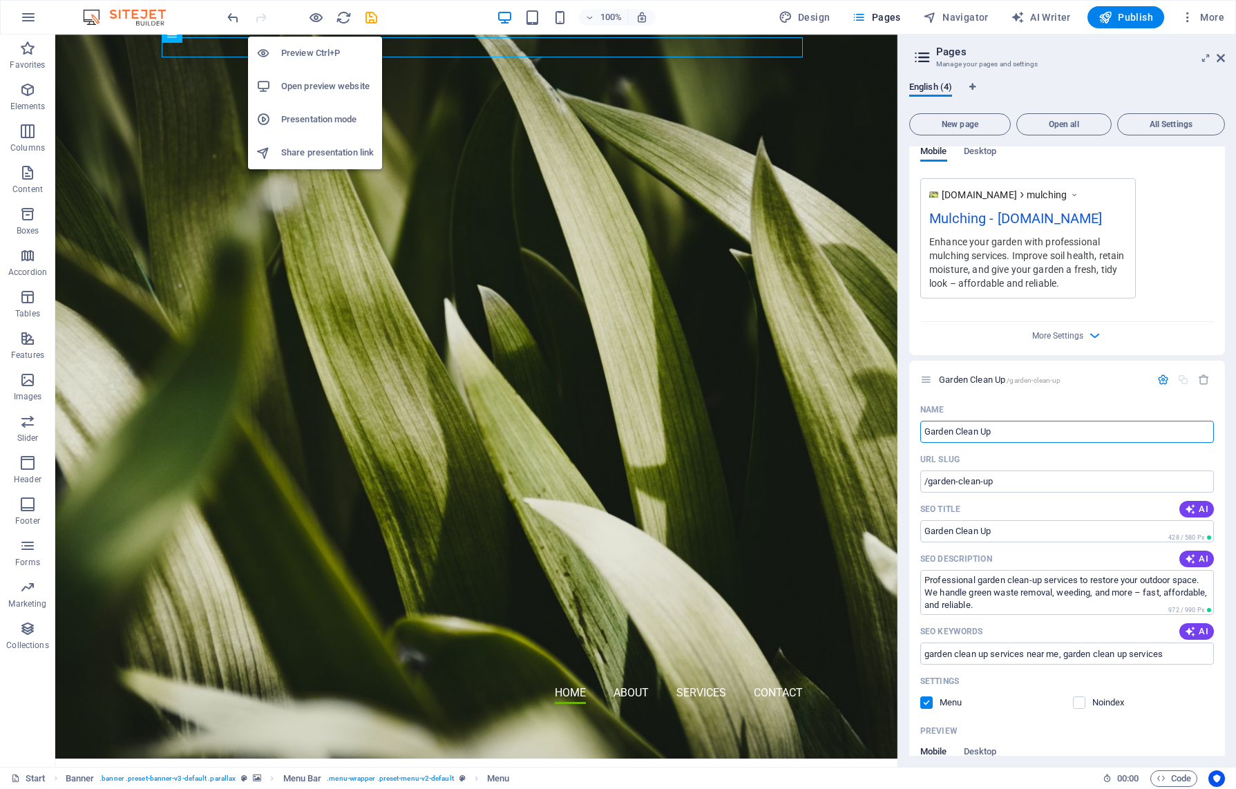
click at [320, 86] on h6 "Open preview website" at bounding box center [327, 86] width 93 height 17
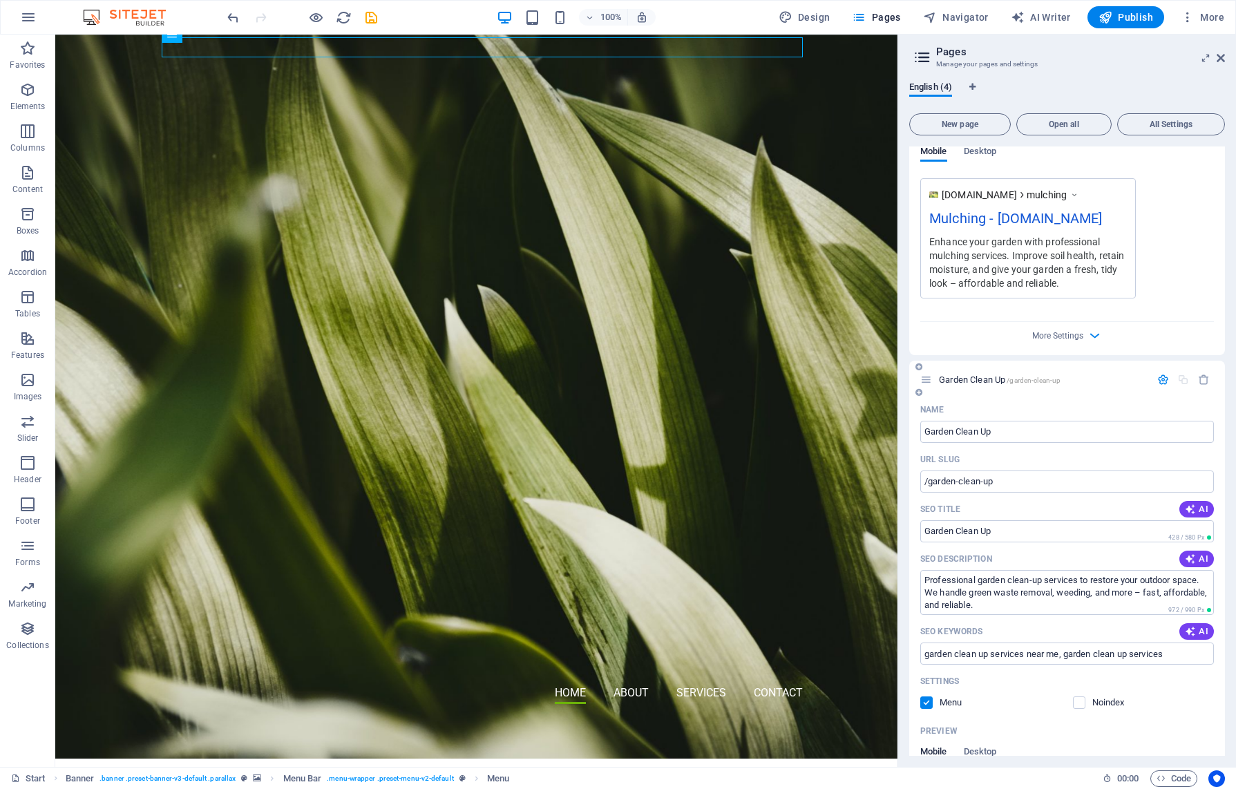
click at [927, 386] on icon at bounding box center [927, 380] width 12 height 12
click at [931, 386] on icon at bounding box center [927, 380] width 12 height 12
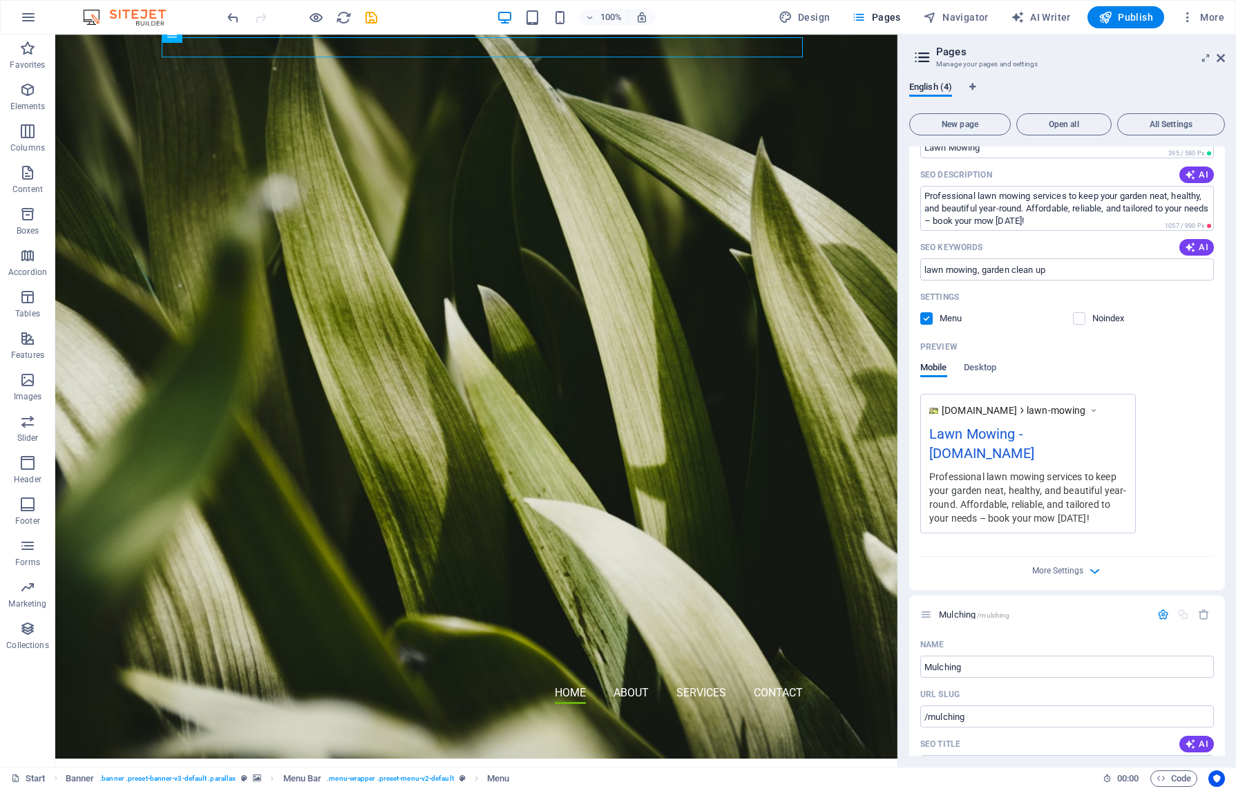
scroll to position [0, 0]
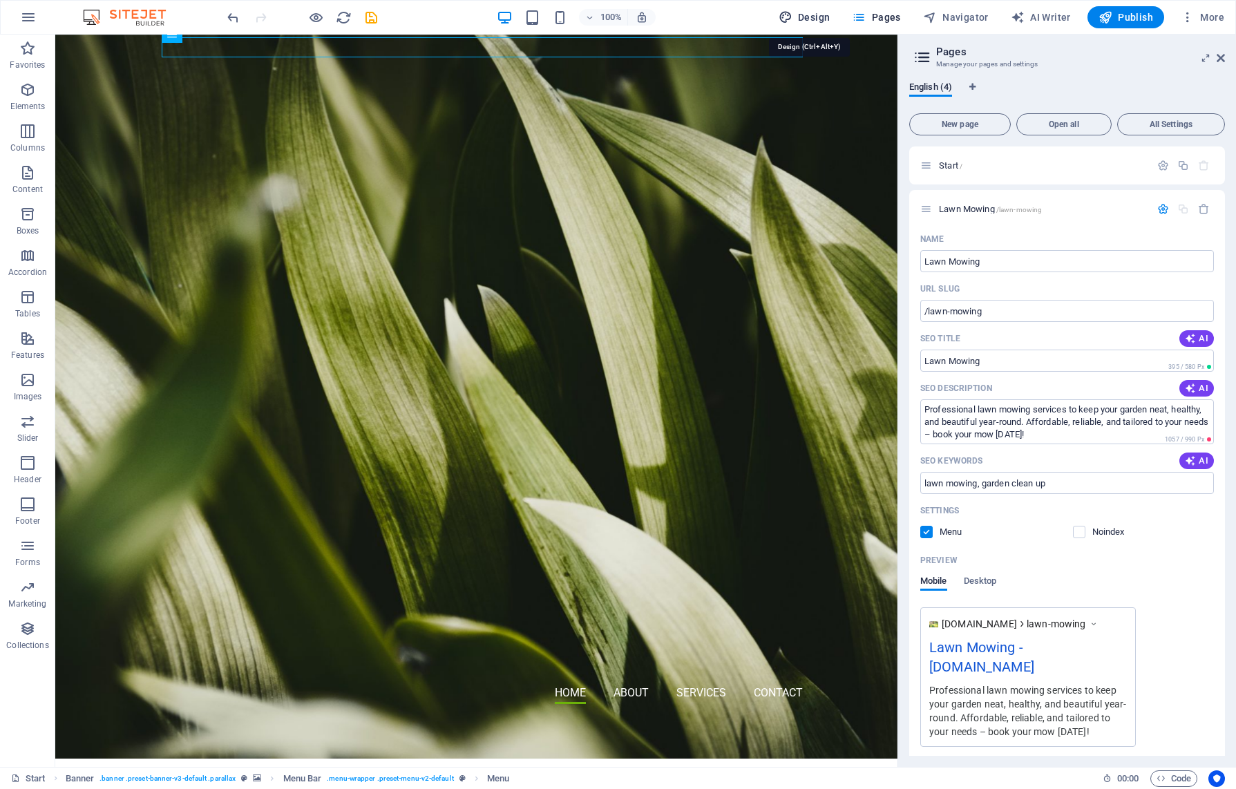
click at [824, 19] on span "Design" at bounding box center [805, 17] width 52 height 14
select select "px"
select select "300"
select select "px"
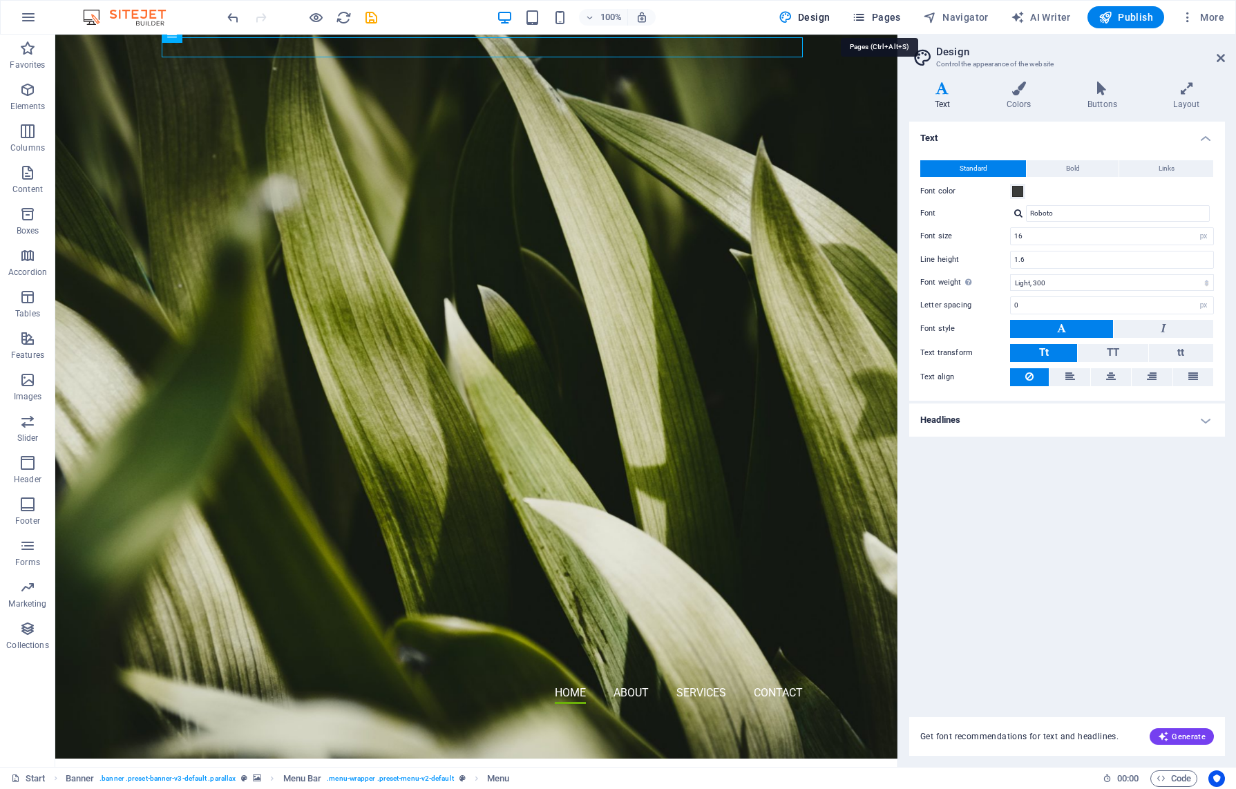
click at [891, 17] on span "Pages" at bounding box center [876, 17] width 48 height 14
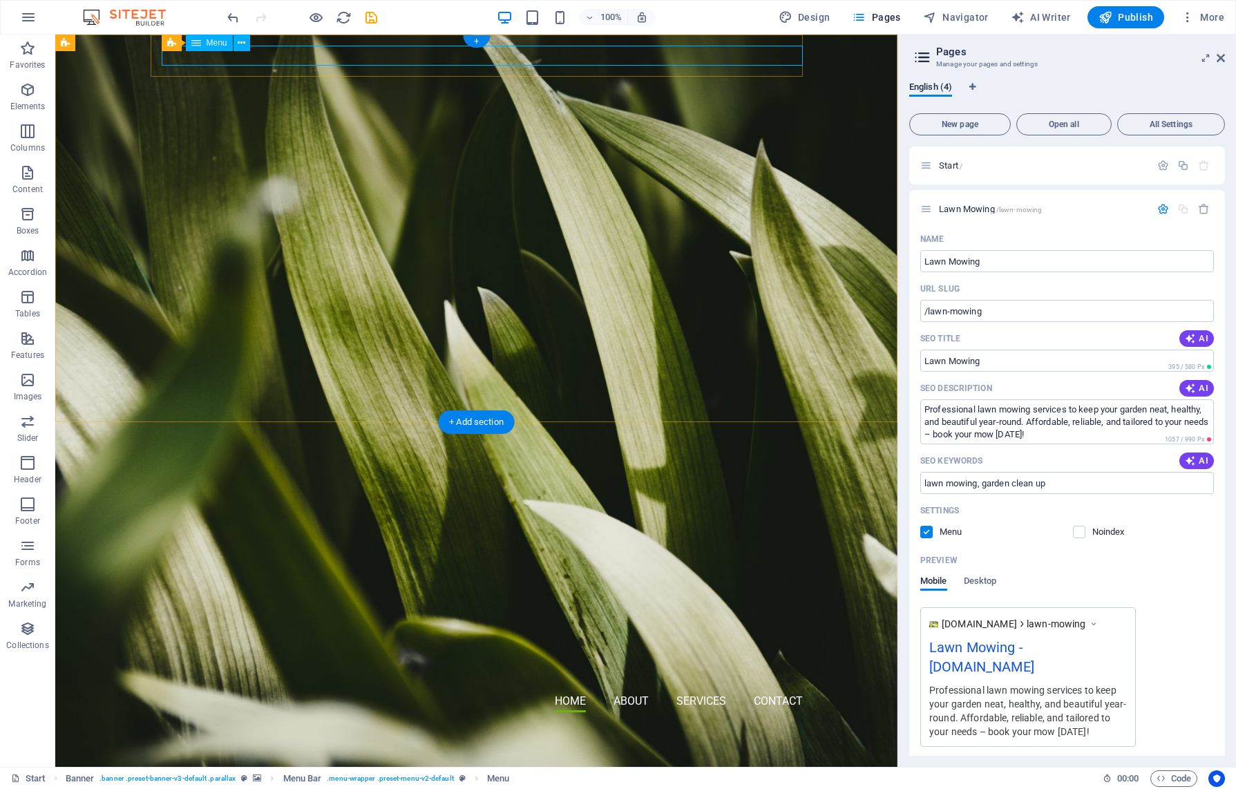
click at [780, 692] on nav "Home About Services Contact" at bounding box center [482, 702] width 641 height 20
click at [1162, 167] on icon "button" at bounding box center [1164, 166] width 12 height 12
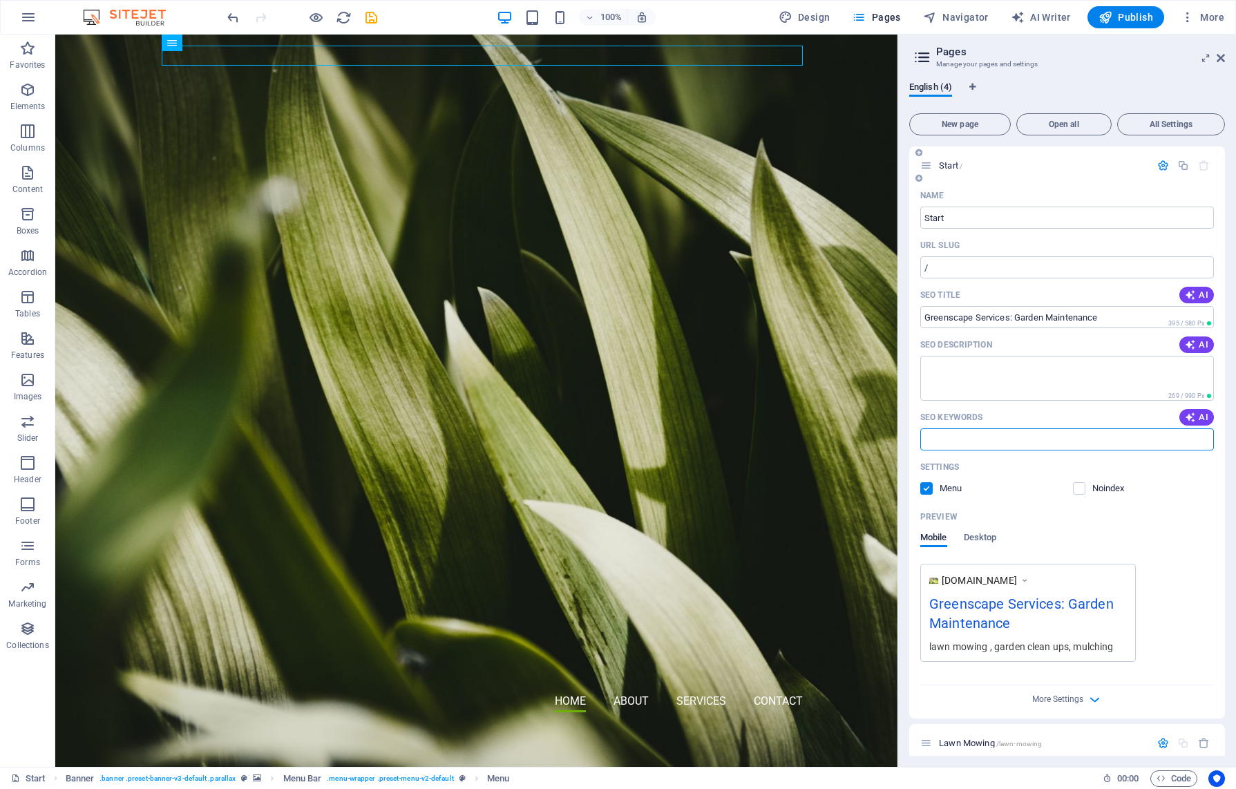
click at [954, 444] on input "SEO Keywords" at bounding box center [1068, 439] width 294 height 22
click at [1068, 444] on input "lawn mowing, garden clean up" at bounding box center [1068, 439] width 294 height 22
type input "lawn mowing, garden clean up, mulching"
click at [949, 376] on textarea "SEO Description" at bounding box center [1068, 378] width 294 height 45
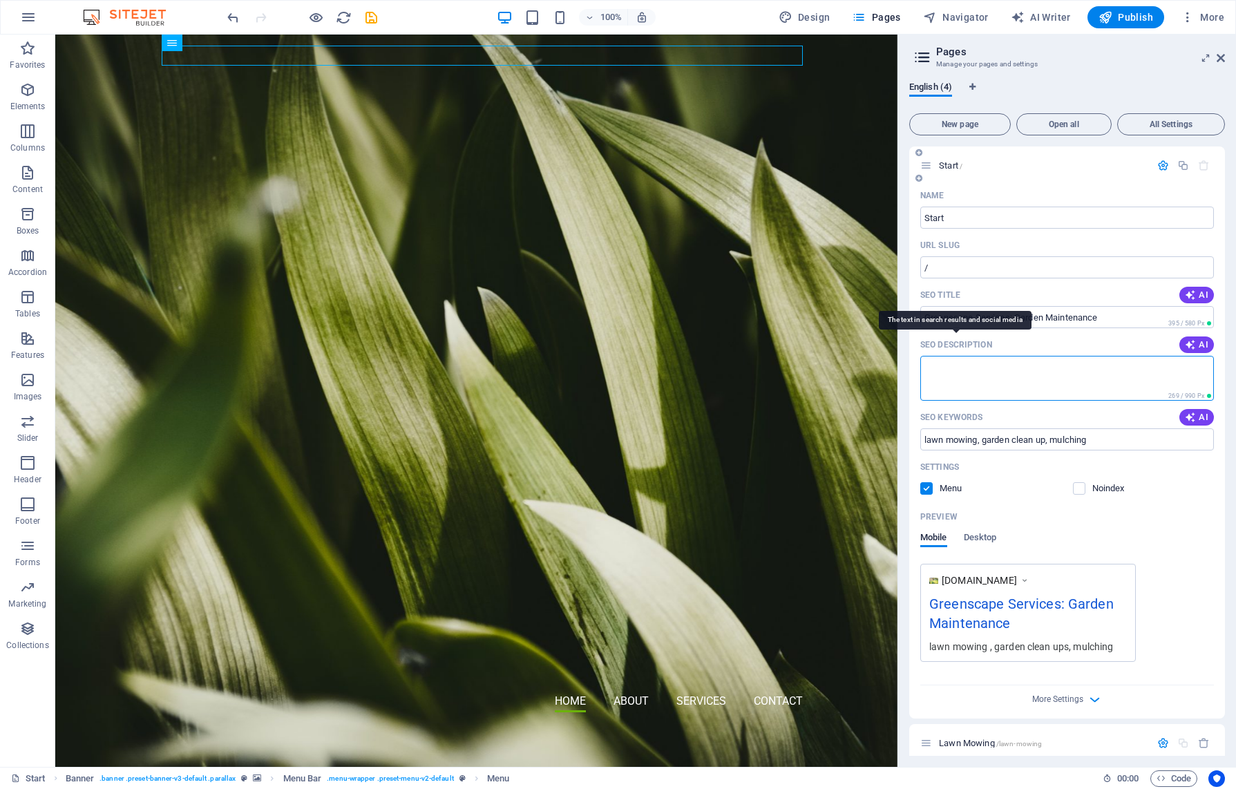
paste textarea "Greenscape Services offers expert lawn mowing, garden clean-ups, hedge trimming…"
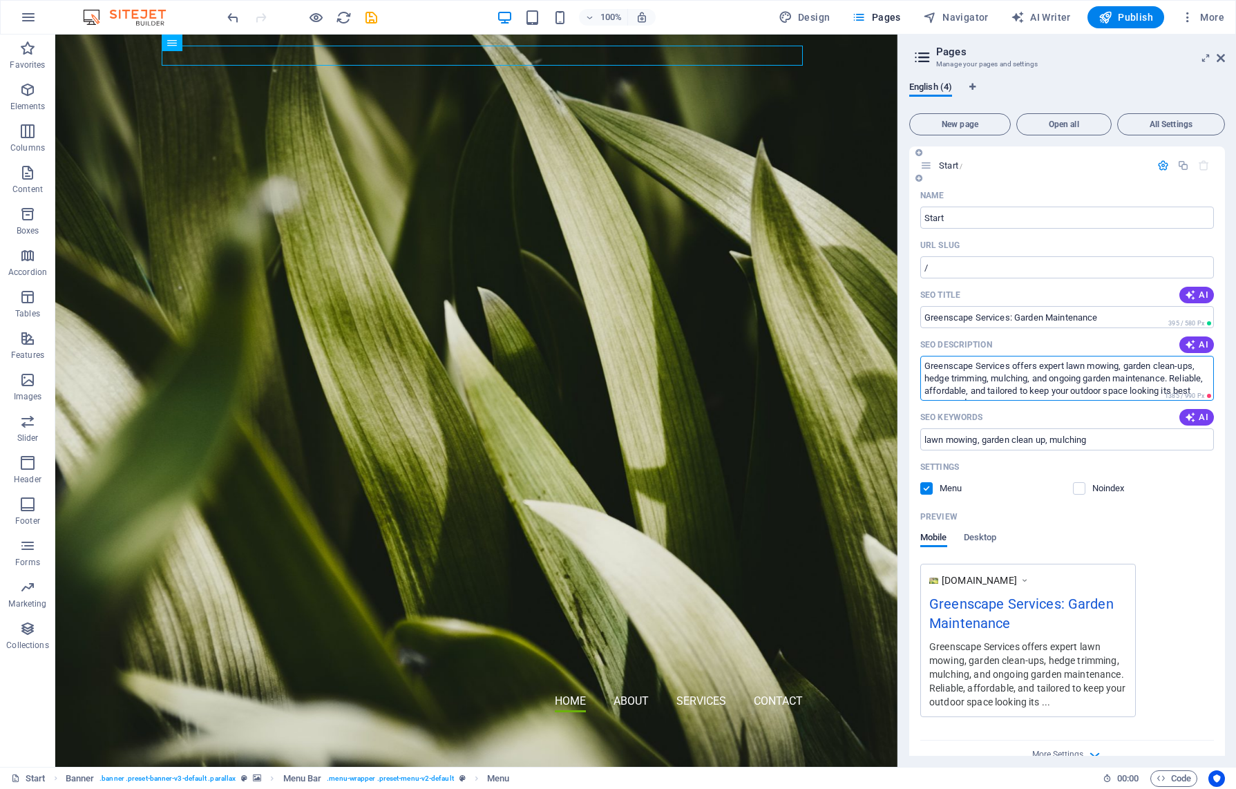
type textarea "Greenscape Services offers expert lawn mowing, garden clean-ups, hedge trimming…"
click at [1158, 168] on icon "button" at bounding box center [1164, 166] width 12 height 12
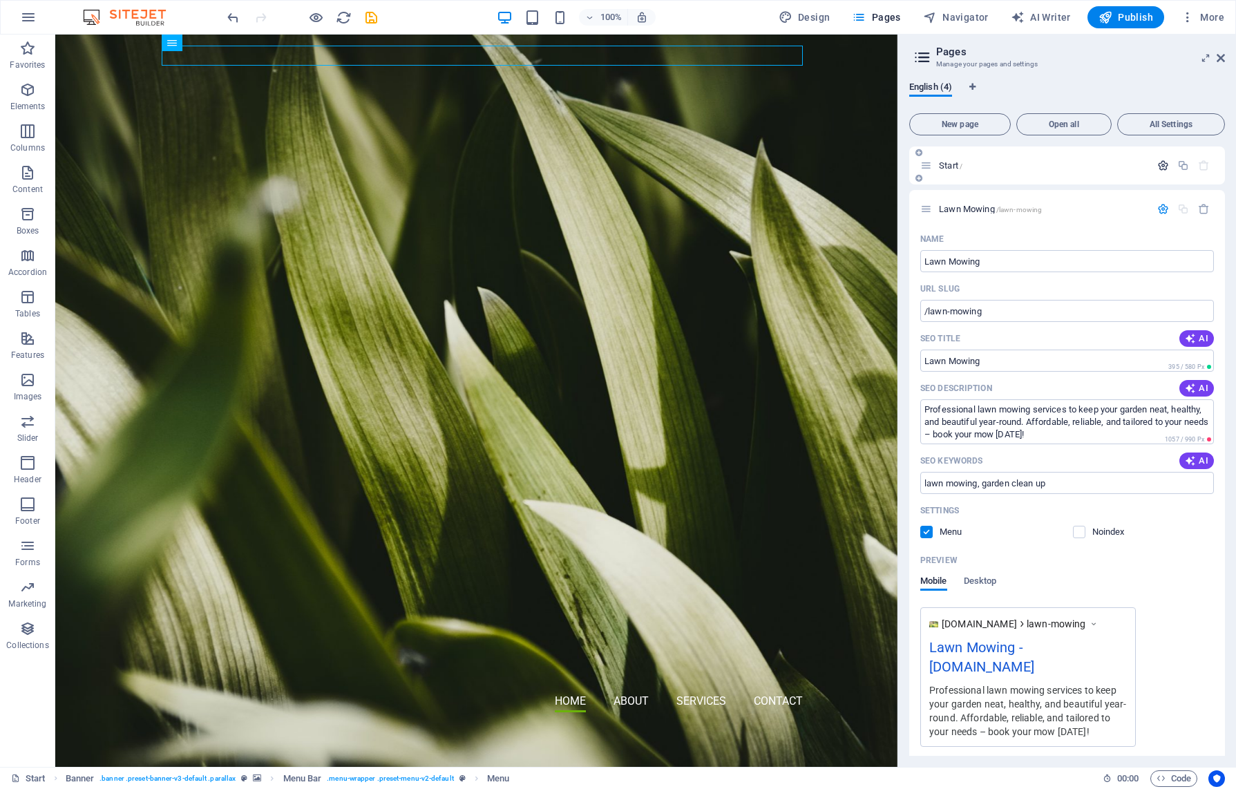
click at [1160, 163] on icon "button" at bounding box center [1164, 166] width 12 height 12
